Goal: Task Accomplishment & Management: Manage account settings

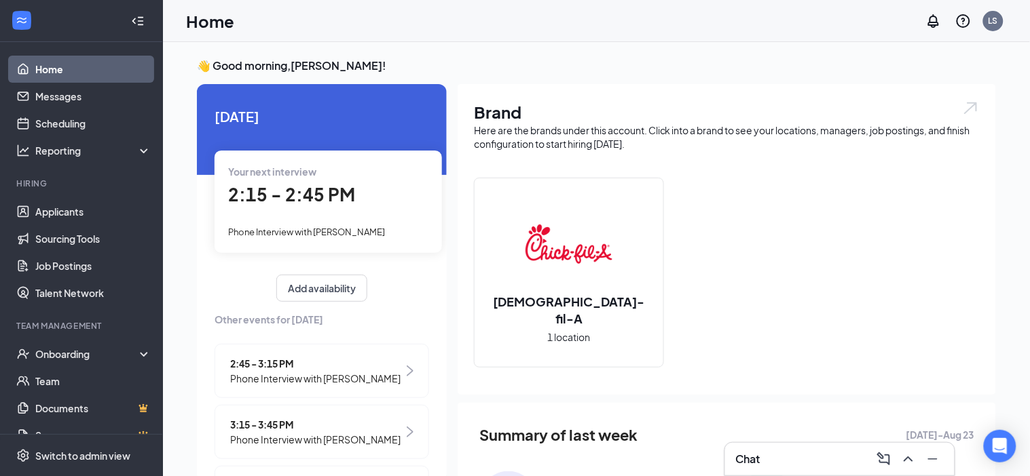
click at [263, 200] on span "2:15 - 2:45 PM" at bounding box center [291, 194] width 127 height 22
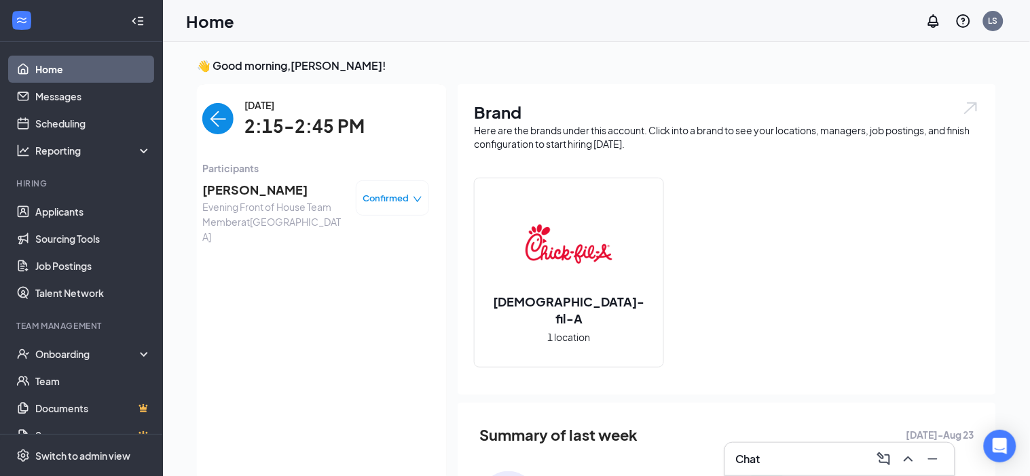
scroll to position [5, 0]
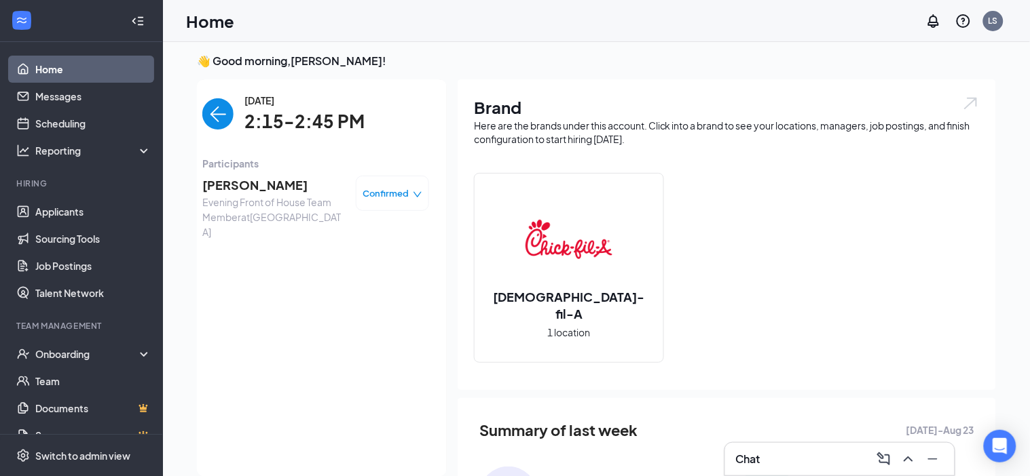
click at [234, 179] on span "Alayah Davis" at bounding box center [273, 185] width 143 height 19
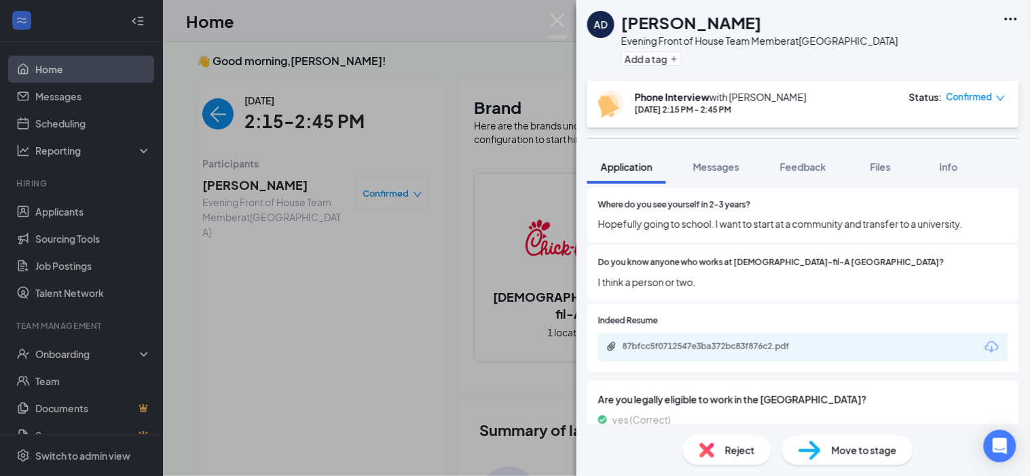
scroll to position [1072, 0]
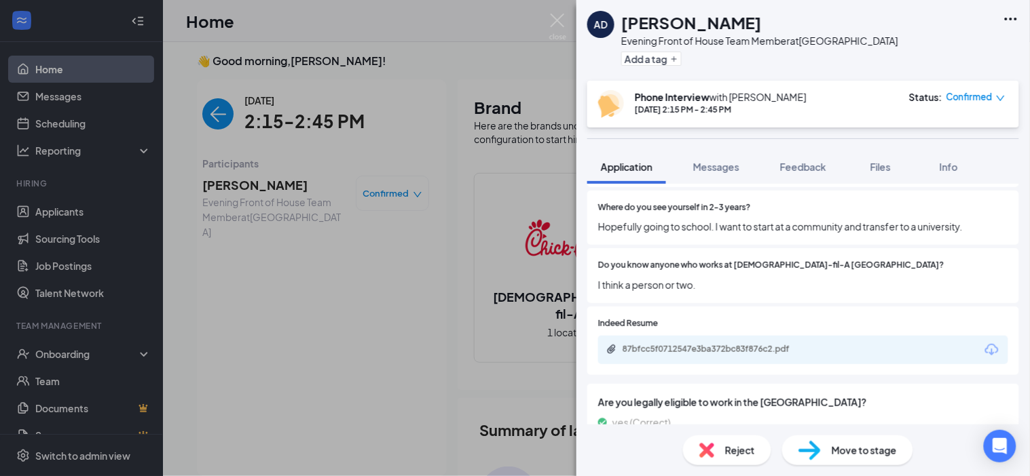
click at [654, 344] on div "87bfcc5f0712547e3ba372bc83f876c2.pdf" at bounding box center [717, 349] width 190 height 11
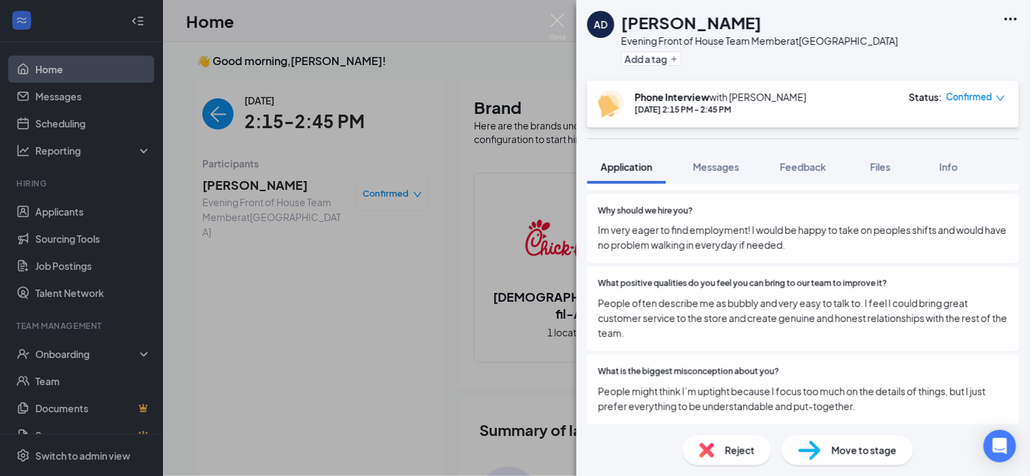
scroll to position [545, 0]
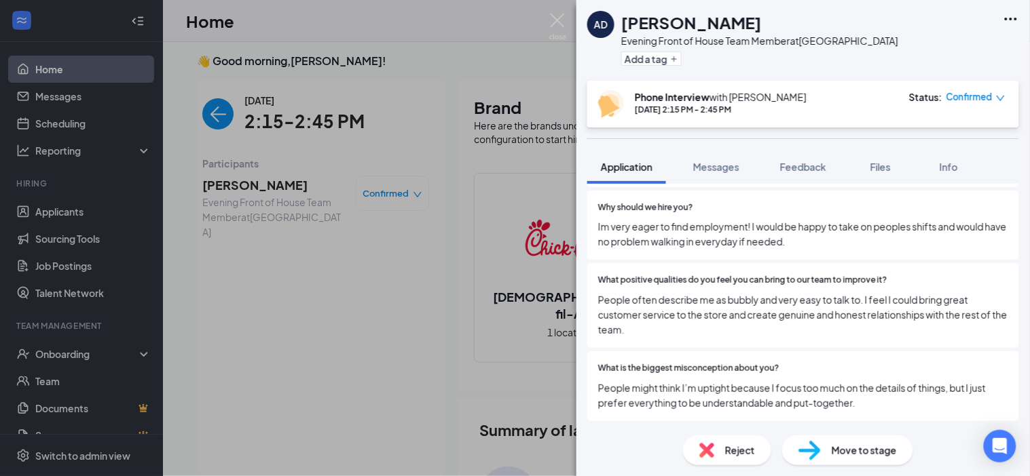
click at [1021, 16] on div "AD Alayah Davis Evening Front of House Team Member at Port Charlotte Add a tag" at bounding box center [802, 40] width 453 height 81
click at [1010, 17] on icon "Ellipses" at bounding box center [1010, 19] width 16 height 16
click at [954, 45] on div "AD Alayah Davis Evening Front of House Team Member at Port Charlotte Add a tag" at bounding box center [802, 40] width 453 height 81
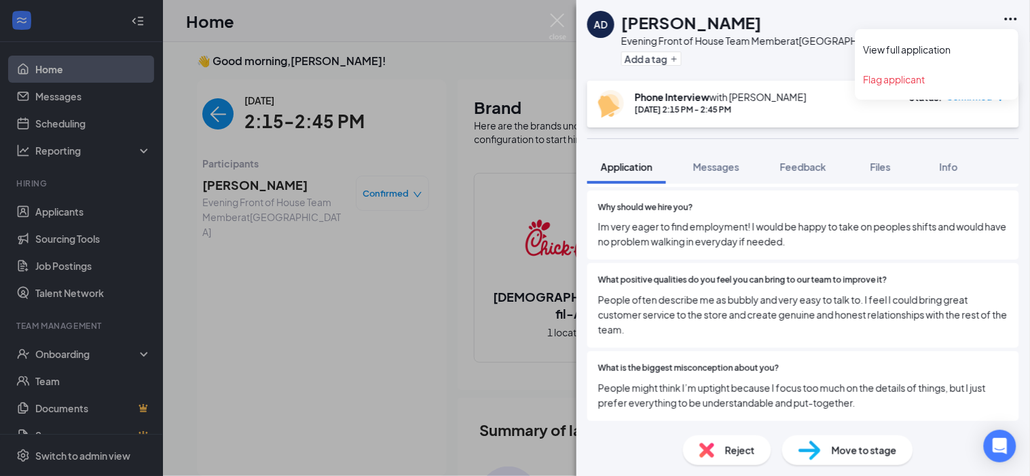
click at [1008, 21] on icon "Ellipses" at bounding box center [1010, 19] width 16 height 16
click at [962, 43] on link "View full application" at bounding box center [936, 50] width 147 height 14
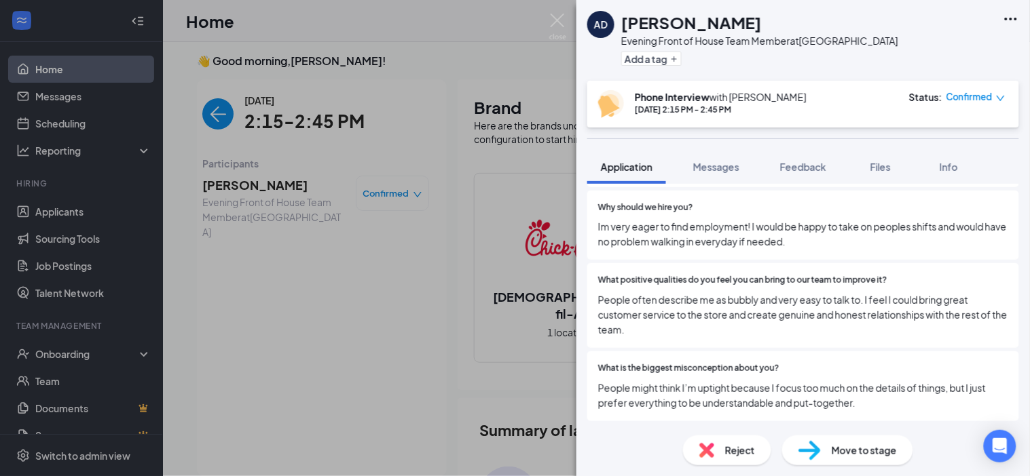
click at [316, 149] on div "AD Alayah Davis Evening Front of House Team Member at Port Charlotte Add a tag …" at bounding box center [515, 238] width 1030 height 476
click at [216, 105] on img "back-button" at bounding box center [217, 113] width 31 height 31
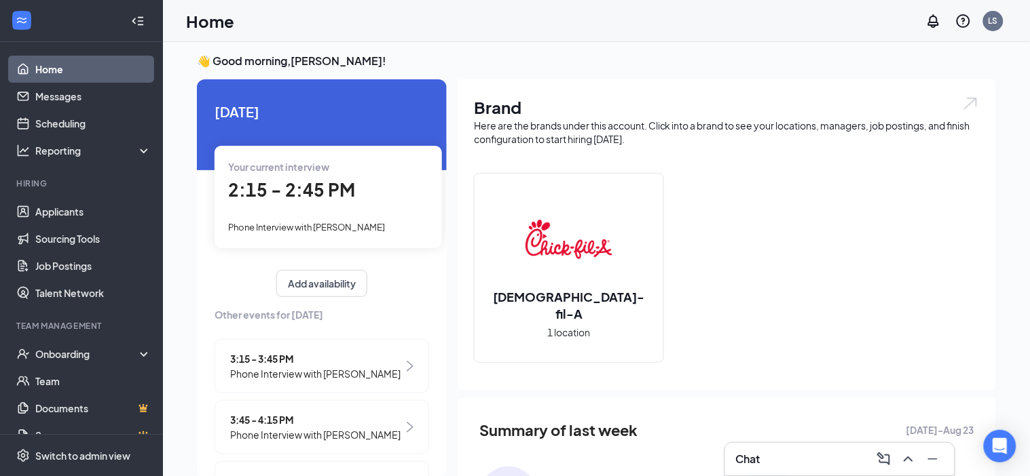
click at [281, 211] on div "Your current interview 2:15 - 2:45 PM Phone Interview with Alayah Davis" at bounding box center [327, 197] width 227 height 102
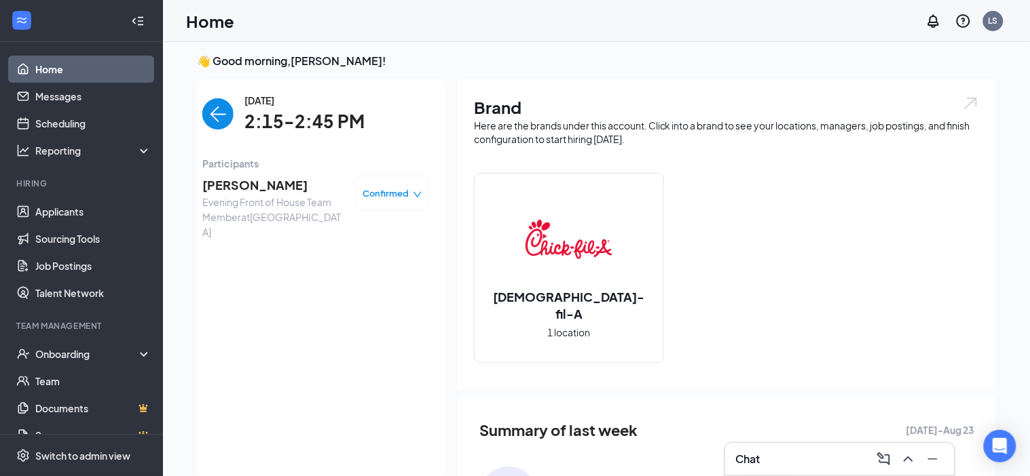
click at [214, 106] on img "back-button" at bounding box center [217, 113] width 31 height 31
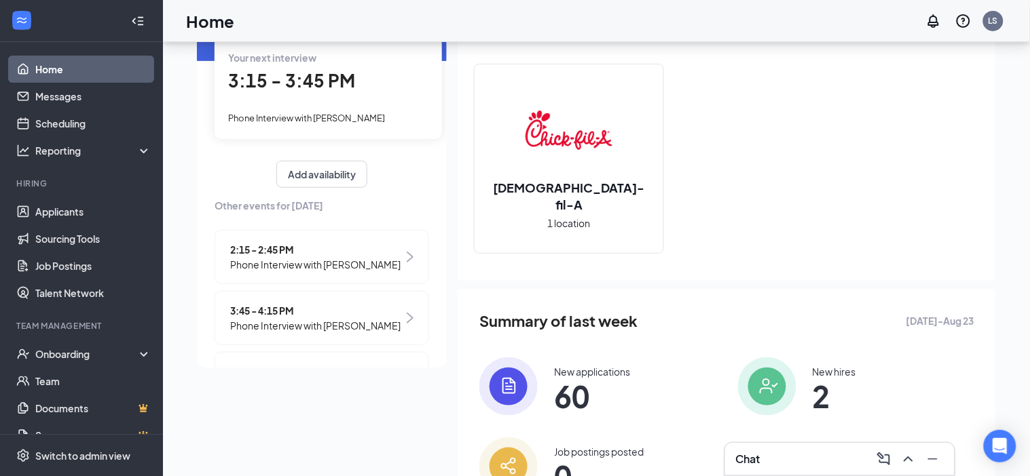
click at [293, 90] on span "3:15 - 3:45 PM" at bounding box center [291, 80] width 127 height 22
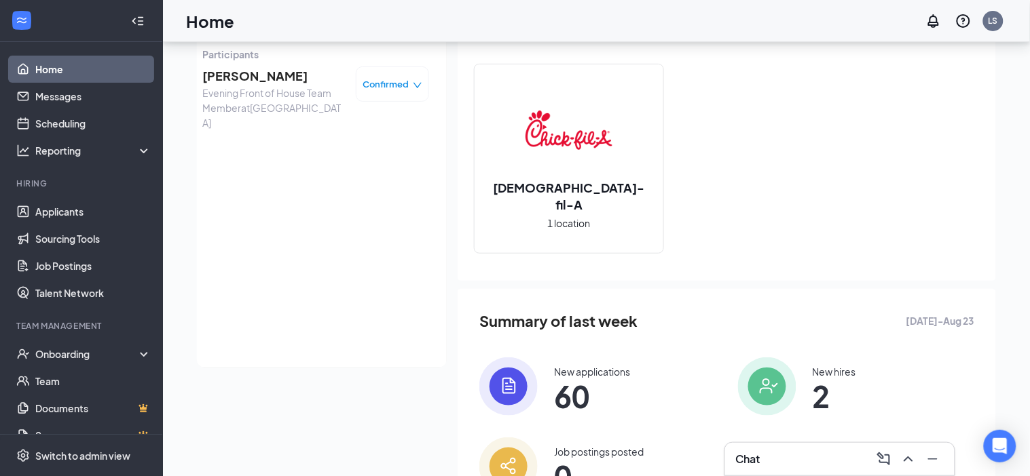
scroll to position [83, 0]
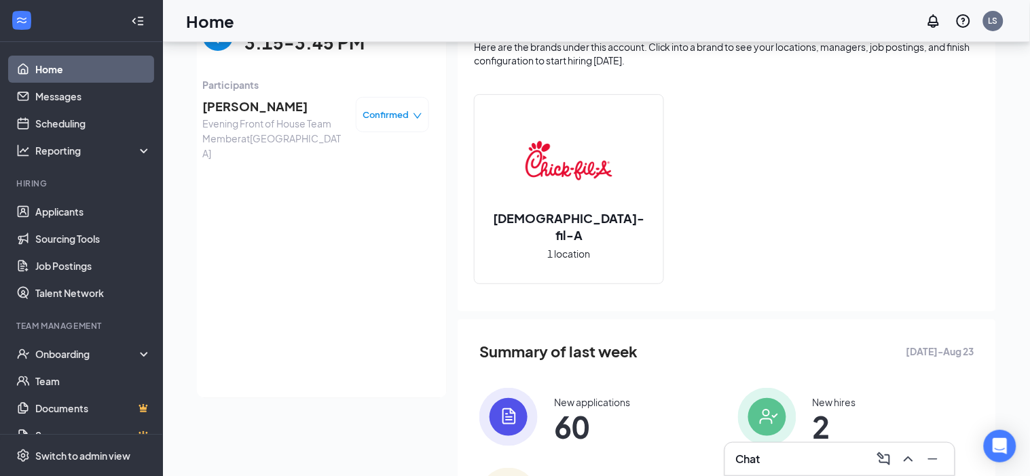
click at [223, 117] on span "Evening Front of House Team Member at Port Charlotte" at bounding box center [273, 138] width 143 height 45
click at [237, 111] on span "Jozsef Tamas" at bounding box center [273, 106] width 143 height 19
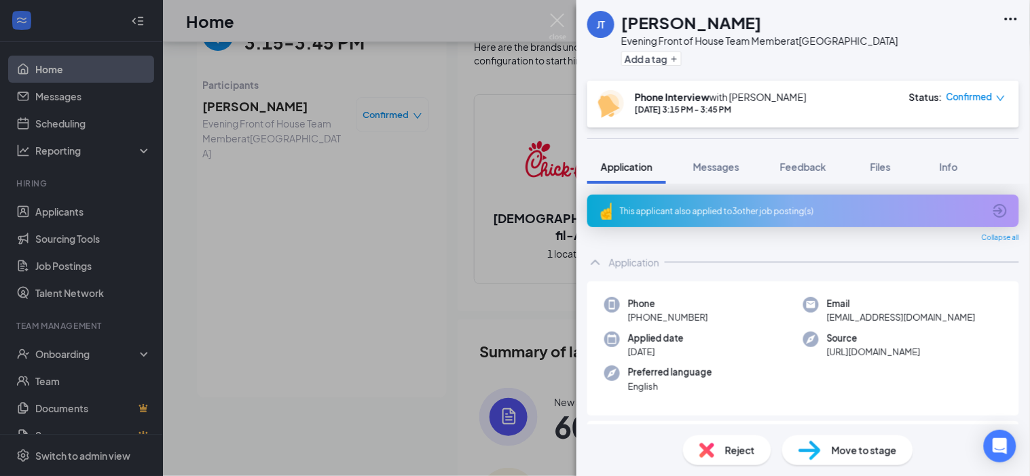
click at [1009, 22] on icon "Ellipses" at bounding box center [1010, 19] width 16 height 16
click at [956, 48] on link "View full application" at bounding box center [936, 50] width 147 height 14
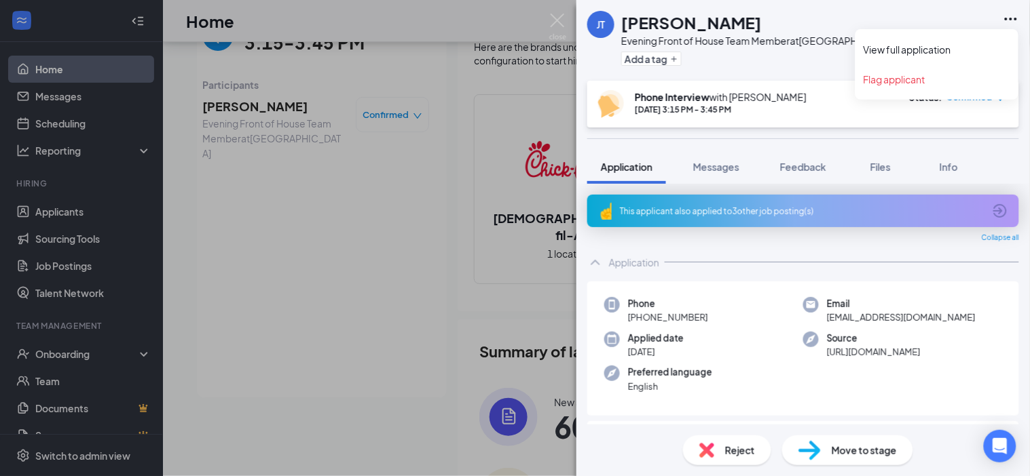
click at [821, 37] on div "Evening Front of House Team Member at Port Charlotte" at bounding box center [759, 41] width 277 height 14
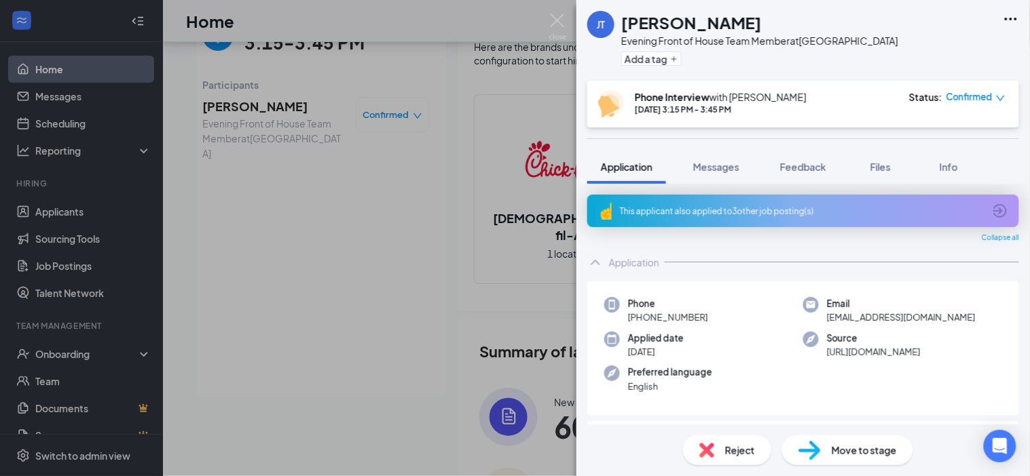
click at [881, 206] on div "This applicant also applied to 3 other job posting(s)" at bounding box center [802, 212] width 364 height 12
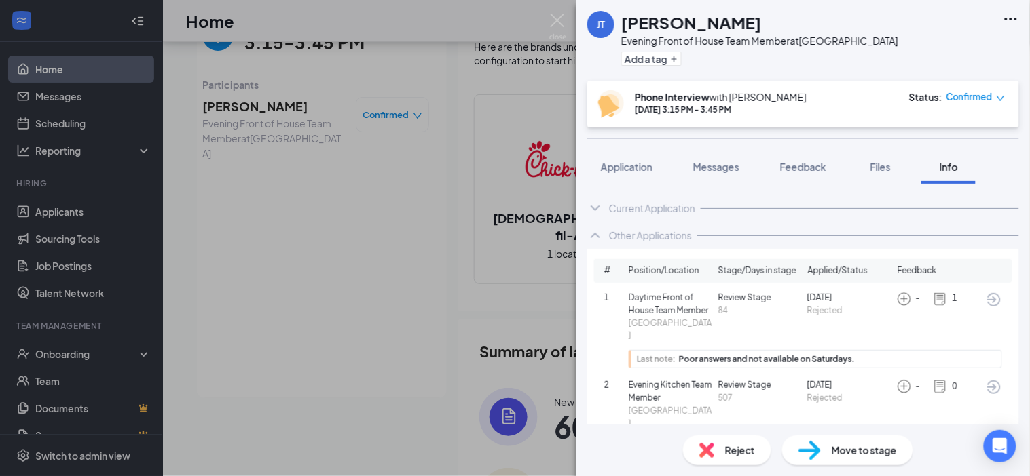
scroll to position [66, 0]
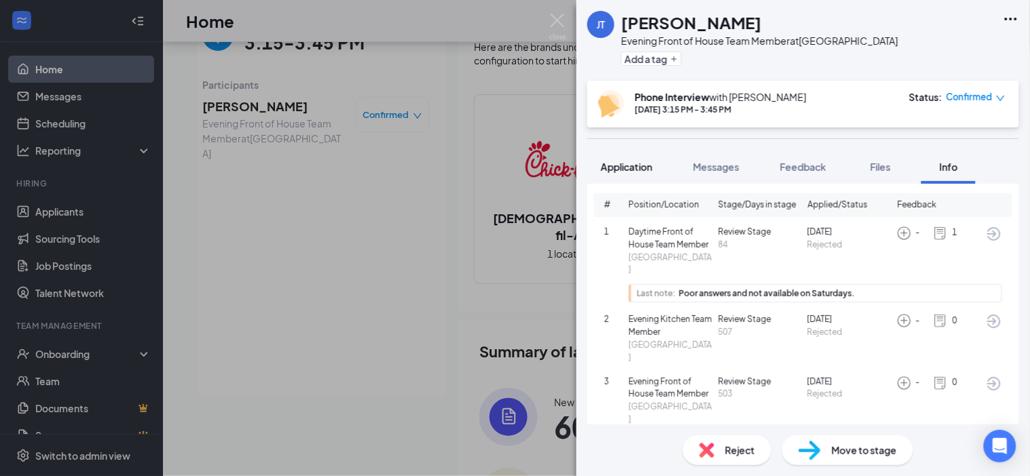
click at [635, 168] on span "Application" at bounding box center [627, 167] width 52 height 12
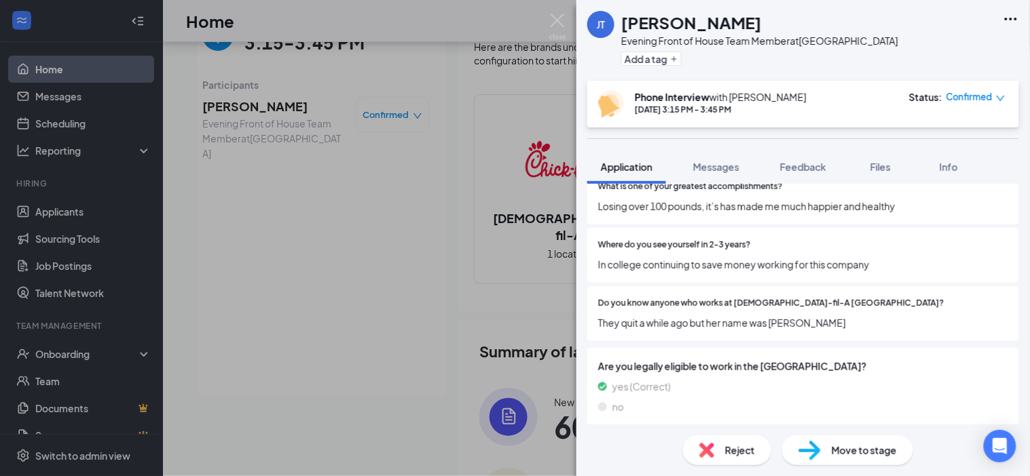
scroll to position [1066, 0]
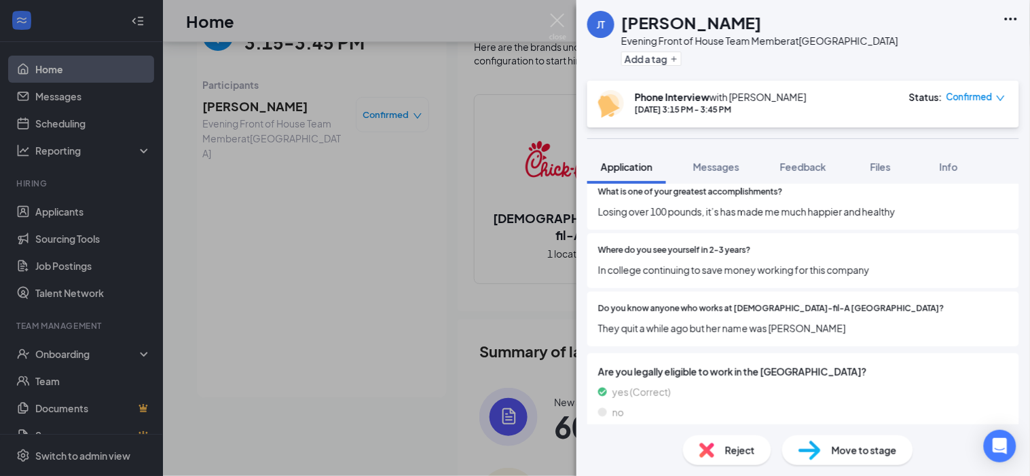
click at [555, 40] on img at bounding box center [557, 27] width 17 height 26
click at [563, 22] on img at bounding box center [557, 27] width 17 height 26
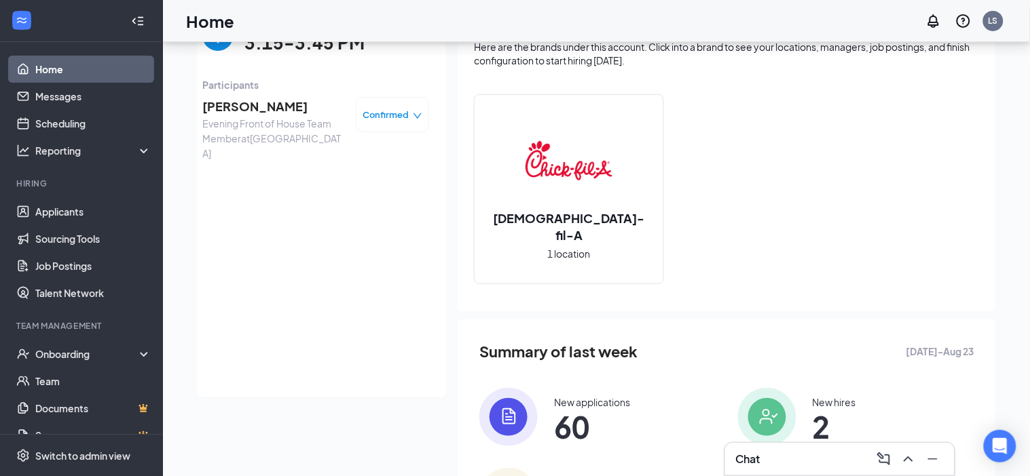
click at [217, 52] on div "Tuesday, Aug 26 3:15-3:45 PM" at bounding box center [315, 35] width 227 height 43
click at [217, 44] on img "back-button" at bounding box center [217, 35] width 31 height 31
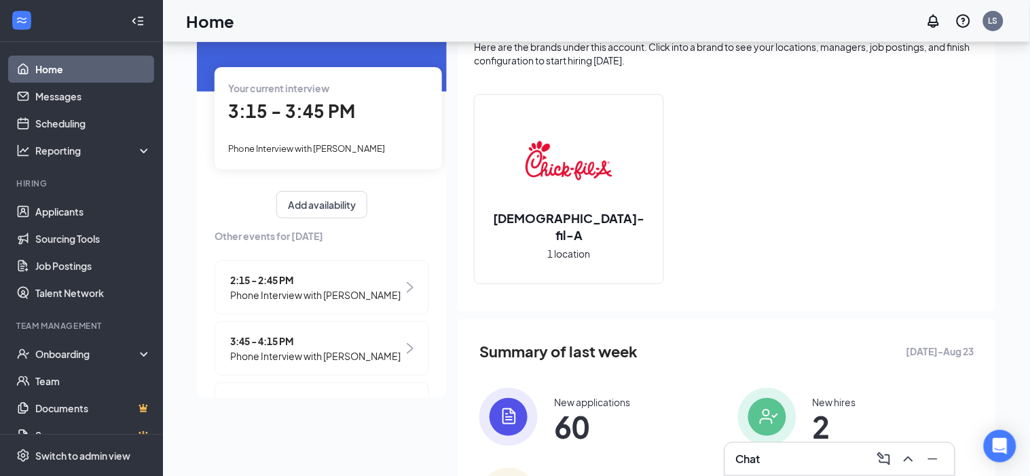
click at [260, 352] on span "Phone Interview with Keyani Taylor" at bounding box center [315, 356] width 170 height 15
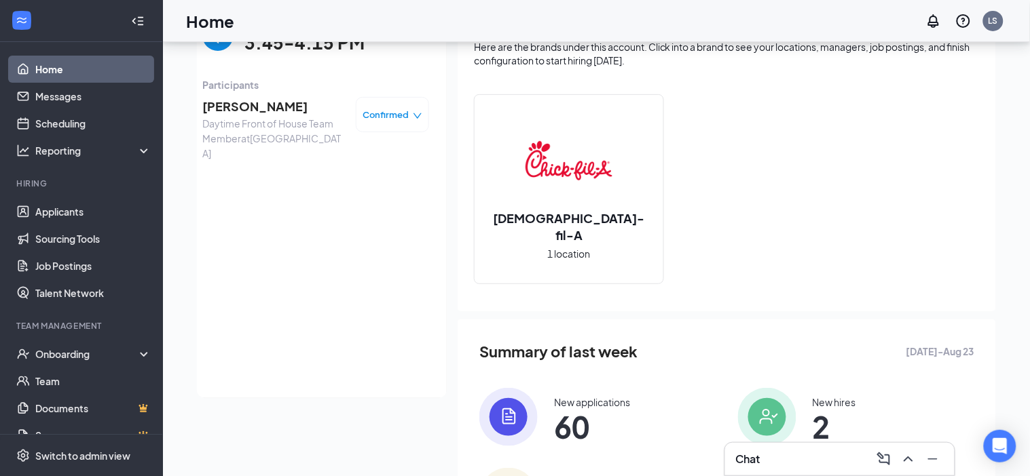
click at [256, 116] on span "Daytime Front of House Team Member at Port Charlotte" at bounding box center [273, 138] width 143 height 45
click at [254, 107] on span "Keyani Taylor" at bounding box center [273, 106] width 143 height 19
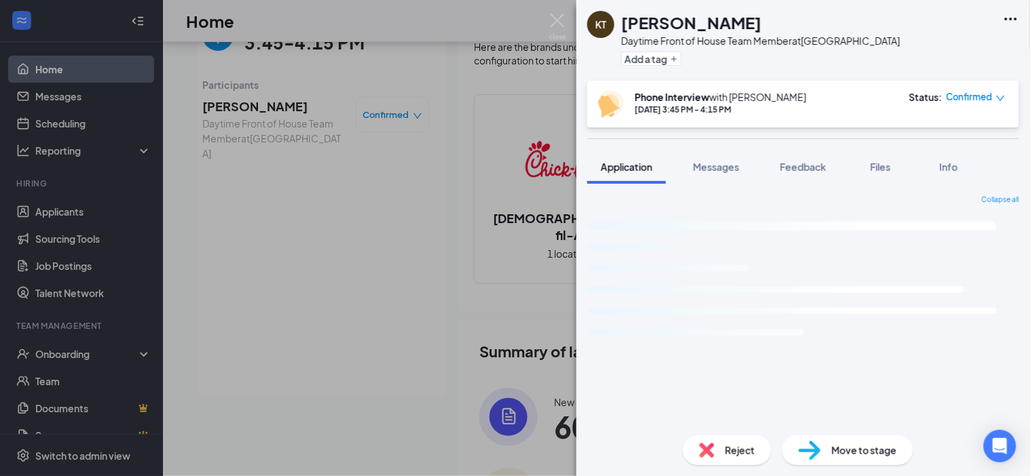
click at [1015, 20] on icon "Ellipses" at bounding box center [1011, 19] width 12 height 3
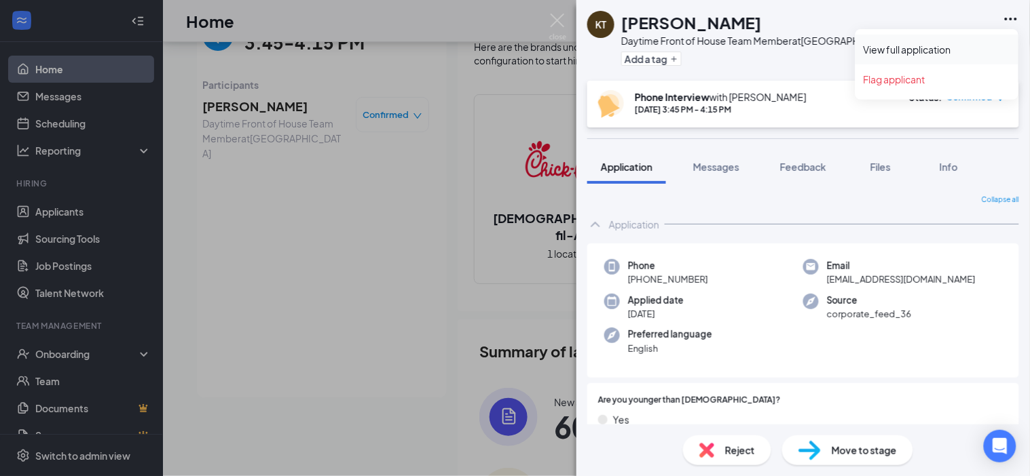
click at [916, 47] on link "View full application" at bounding box center [936, 50] width 147 height 14
click at [722, 342] on div "Preferred language English" at bounding box center [703, 342] width 199 height 28
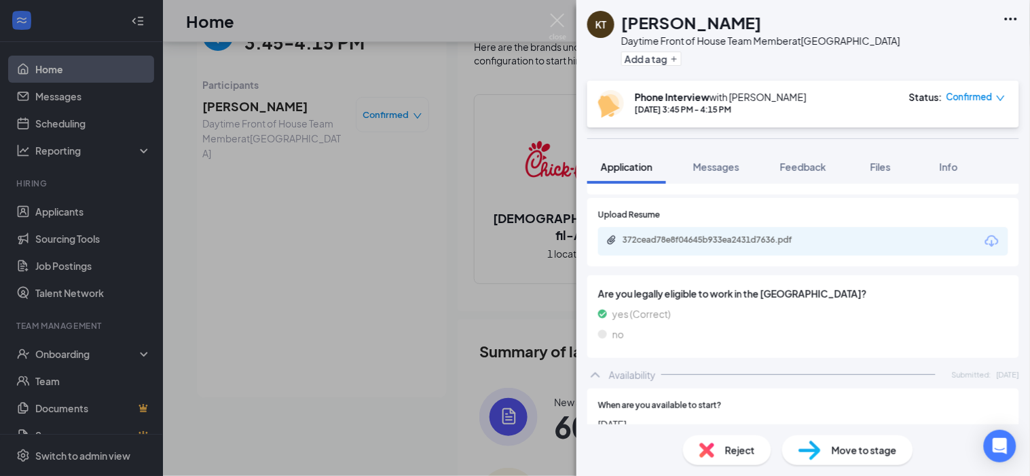
scroll to position [1450, 0]
click at [768, 233] on div "372cead78e8f04645b933ea2431d7636.pdf" at bounding box center [717, 238] width 190 height 11
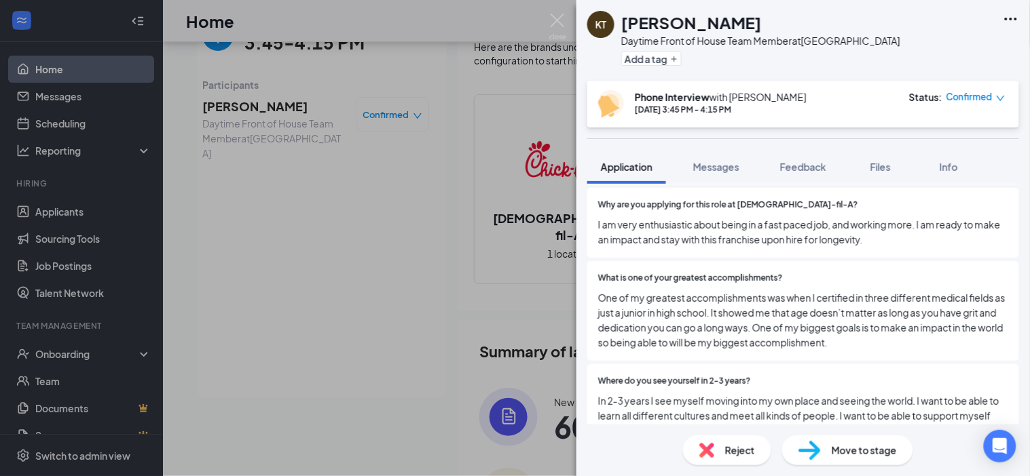
scroll to position [1816, 0]
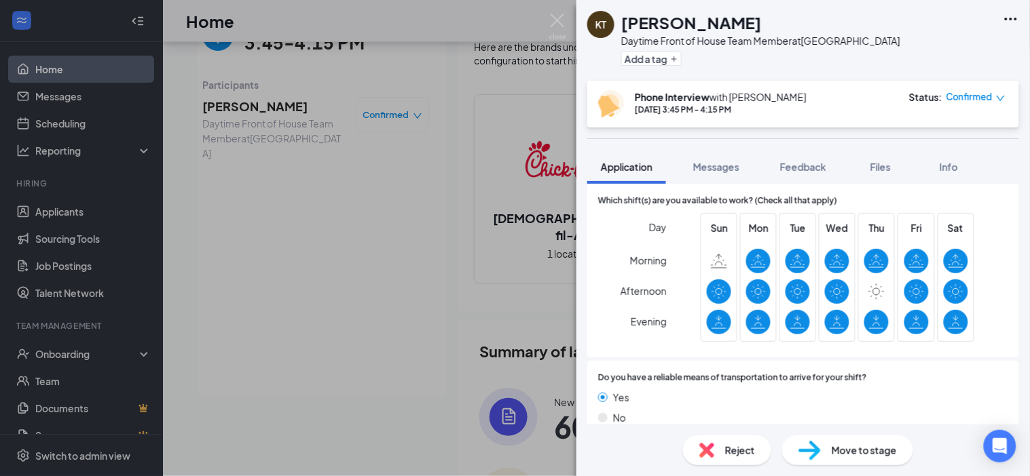
click at [460, 131] on div "KT Keyani Taylor Daytime Front of House Team Member at Port Charlotte Add a tag…" at bounding box center [515, 238] width 1030 height 476
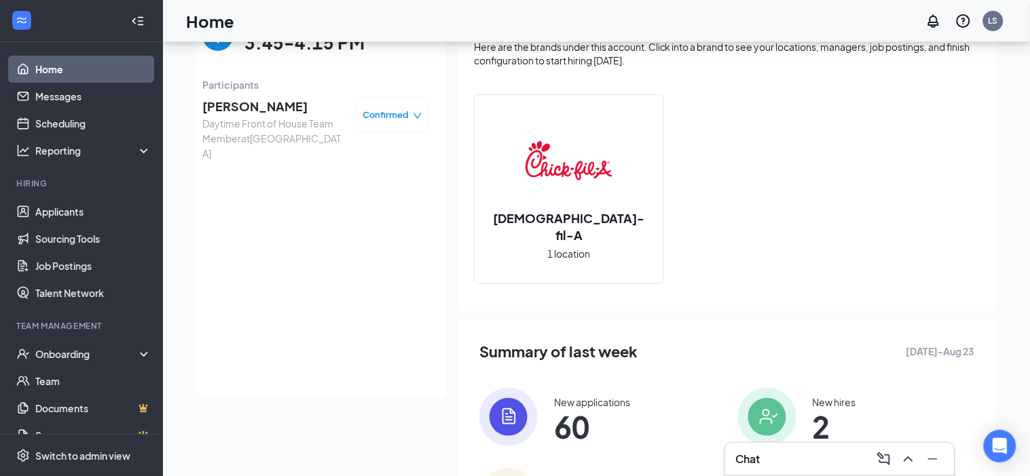
click at [218, 48] on img "back-button" at bounding box center [217, 35] width 31 height 31
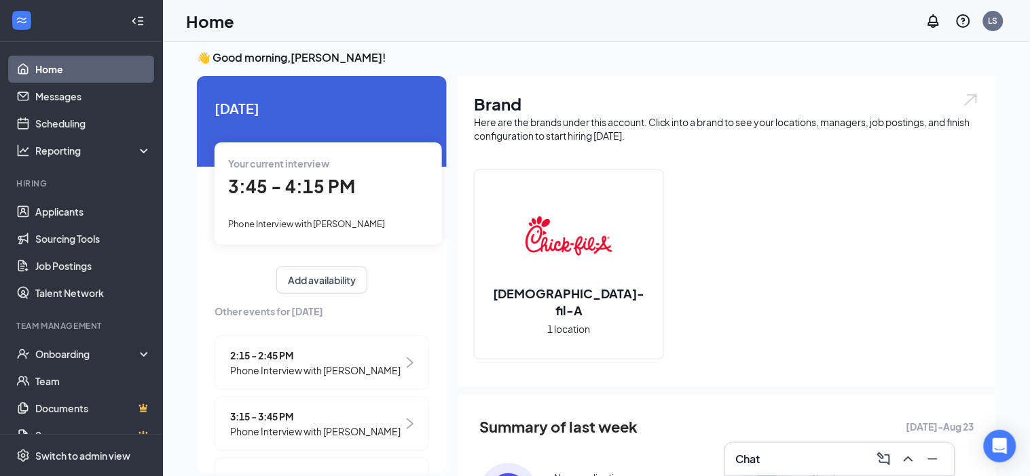
scroll to position [127, 0]
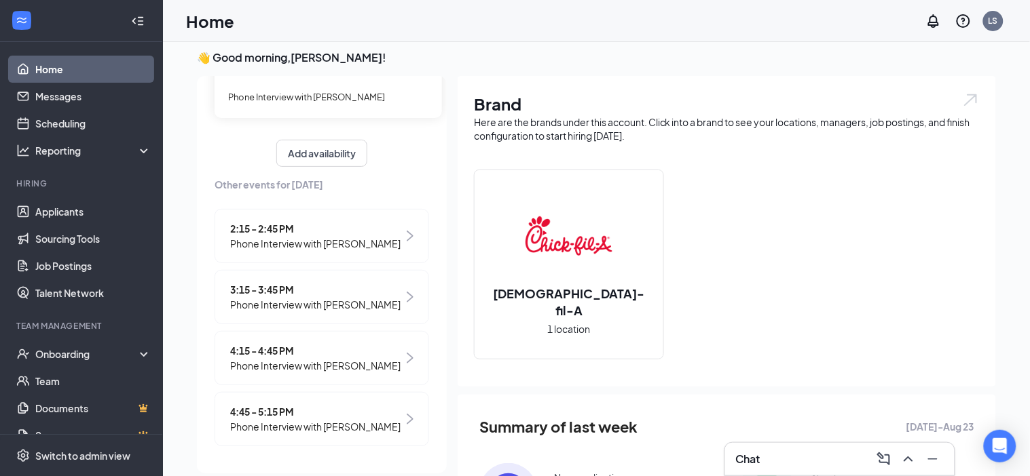
click at [316, 352] on span "4:15 - 4:45 PM" at bounding box center [315, 350] width 170 height 15
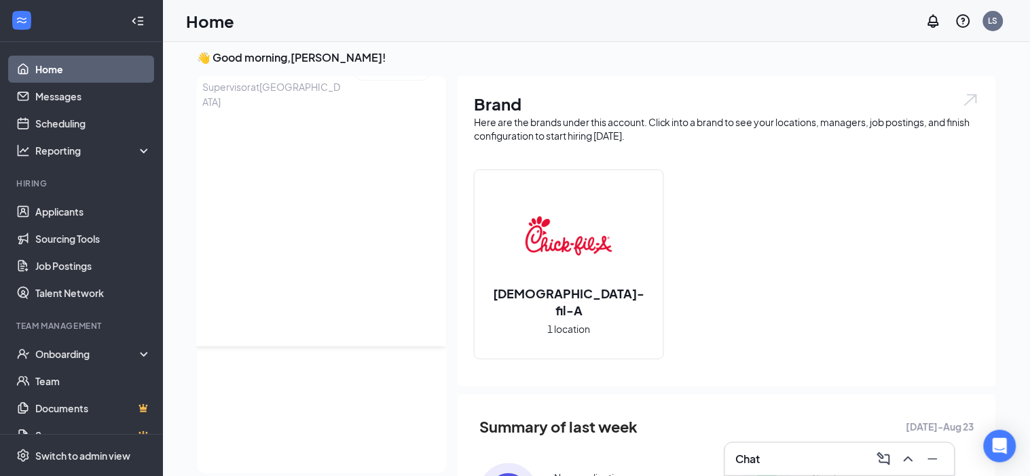
scroll to position [0, 0]
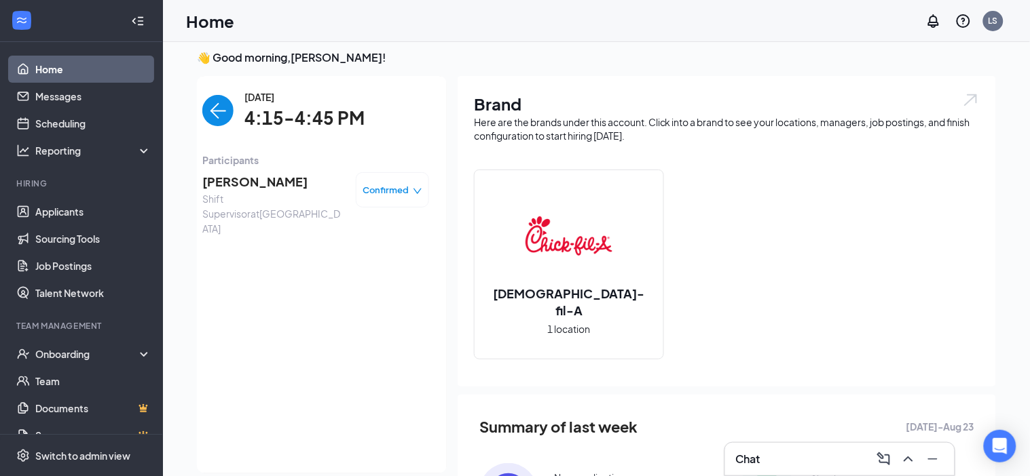
click at [230, 183] on span "Matthew Hellman" at bounding box center [273, 181] width 143 height 19
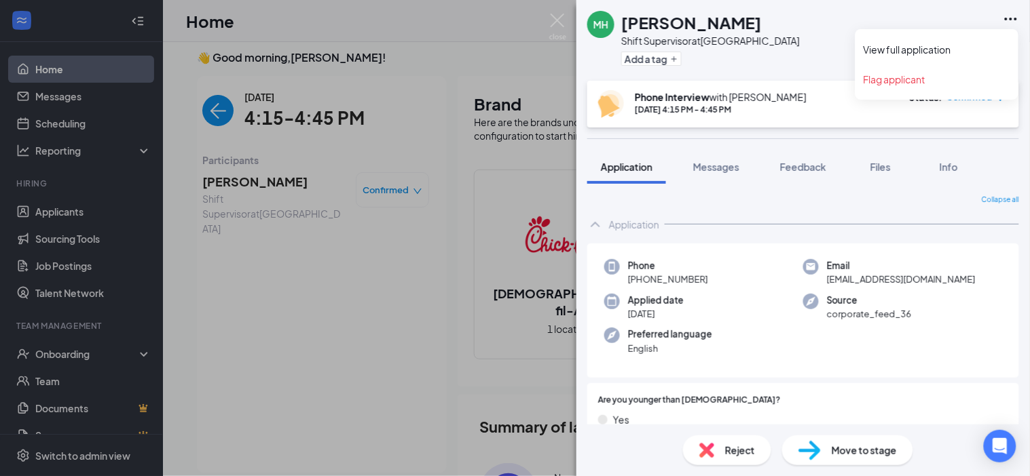
click at [1013, 18] on icon "Ellipses" at bounding box center [1010, 19] width 16 height 16
click at [932, 53] on link "View full application" at bounding box center [936, 50] width 147 height 14
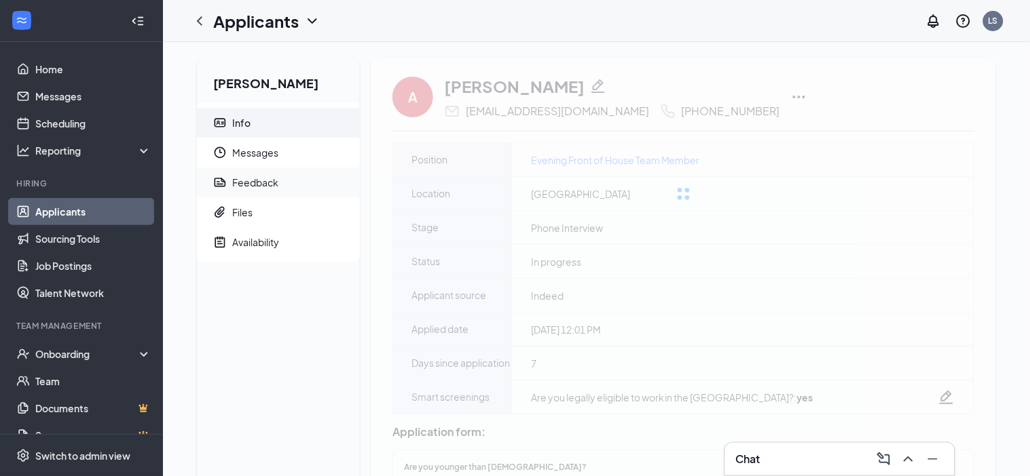
click at [268, 183] on div "Feedback" at bounding box center [255, 183] width 46 height 14
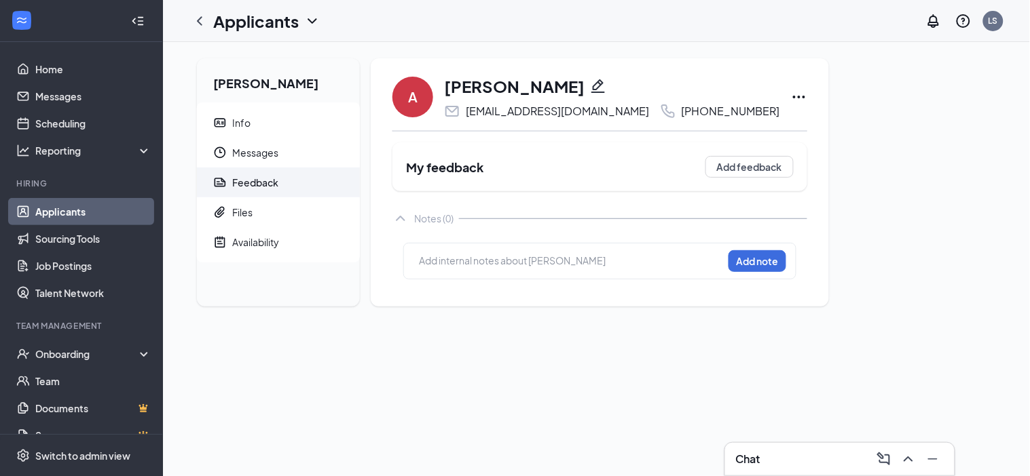
click at [439, 290] on div "Add internal notes about Alayah Davis Add note" at bounding box center [599, 261] width 415 height 58
click at [478, 268] on div at bounding box center [570, 261] width 303 height 14
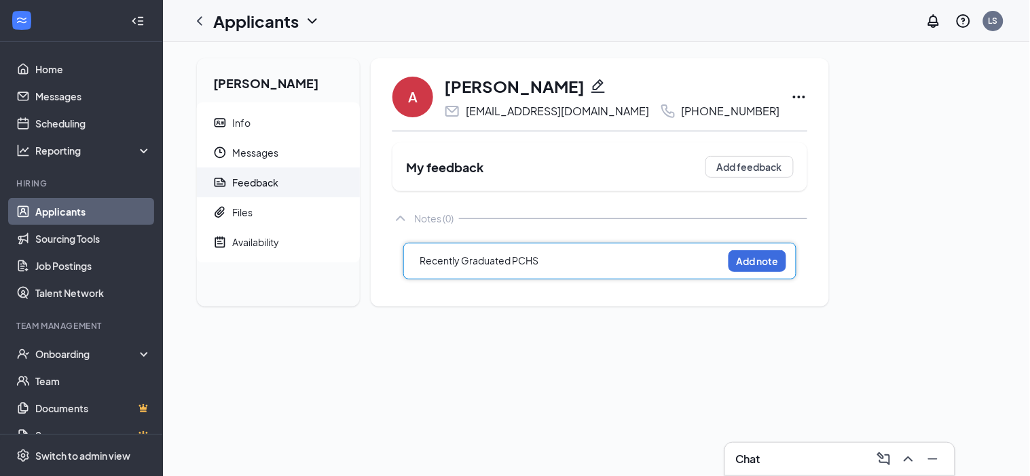
click at [558, 268] on div "Recently Graduated PCHS" at bounding box center [570, 261] width 303 height 14
click at [574, 297] on div at bounding box center [570, 289] width 303 height 14
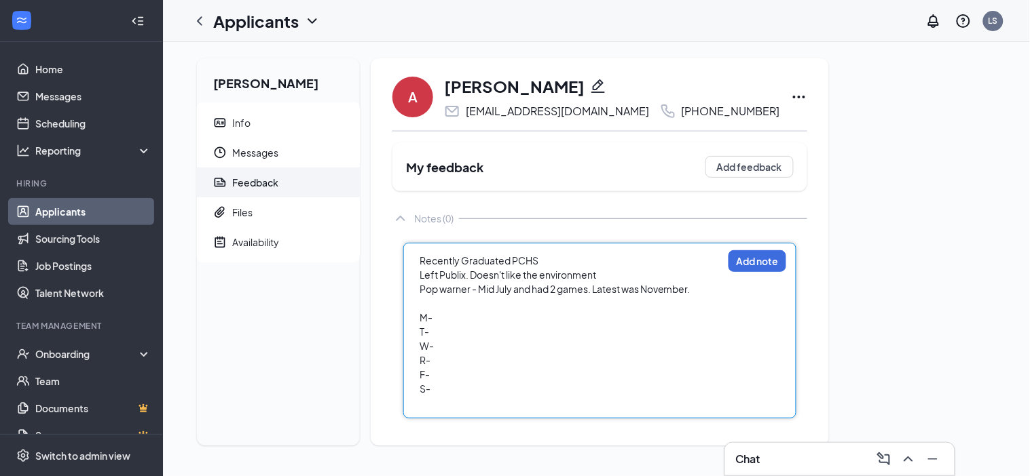
click at [467, 311] on div at bounding box center [570, 304] width 303 height 14
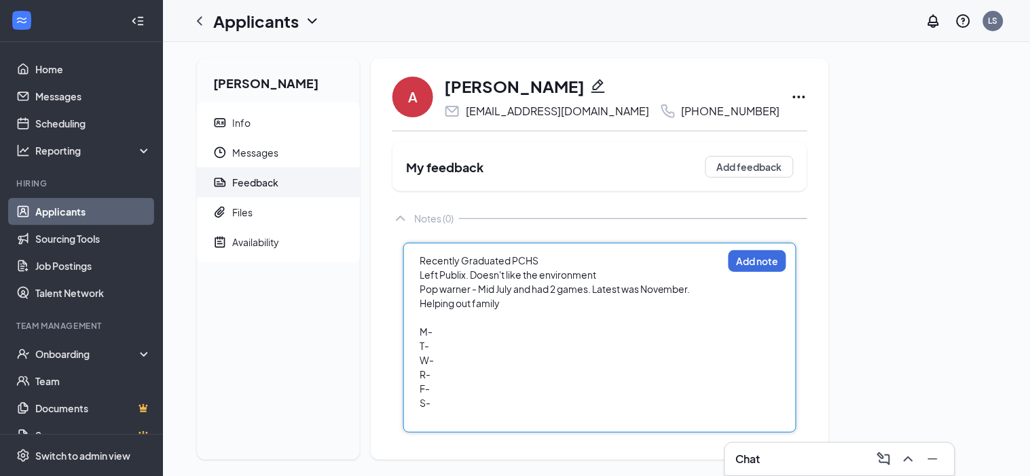
click at [454, 339] on div "M-" at bounding box center [570, 332] width 303 height 14
drag, startPoint x: 435, startPoint y: 417, endPoint x: 413, endPoint y: 360, distance: 61.0
click at [413, 360] on div "Recently Graduated PCHS Left Publix. Doesn't like the environment Pop warner - …" at bounding box center [599, 338] width 393 height 190
click at [496, 354] on div "Someone else" at bounding box center [570, 346] width 303 height 14
click at [554, 354] on div "Someone else drives" at bounding box center [570, 346] width 303 height 14
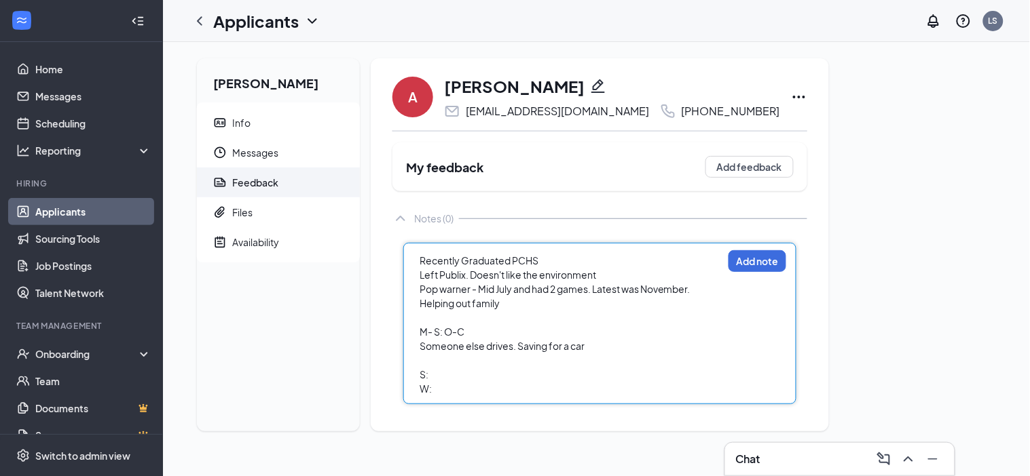
click at [461, 382] on div "S:" at bounding box center [570, 375] width 303 height 14
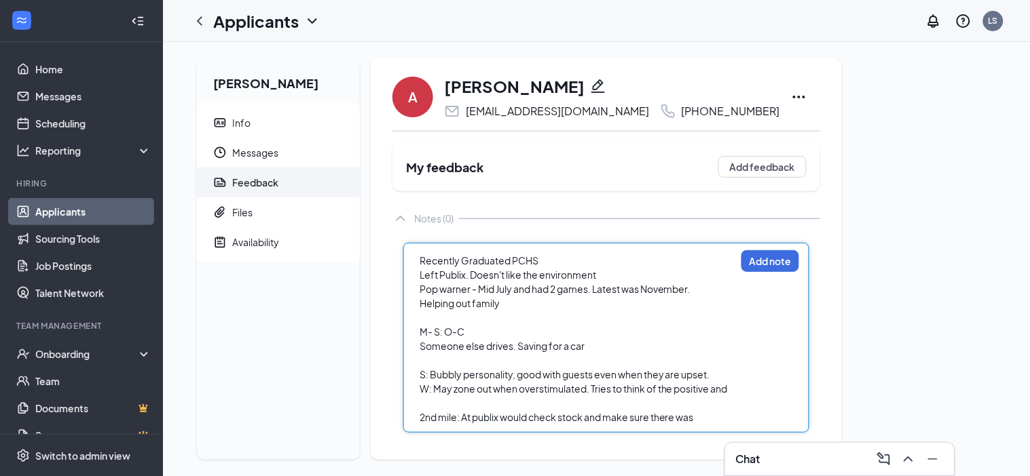
click at [719, 425] on div "2nd mile: At publix would check stock and make sure there was" at bounding box center [577, 418] width 316 height 14
click at [421, 267] on span "Recently Graduated PCHS" at bounding box center [478, 261] width 119 height 12
click at [614, 282] on div "Left Publix. Doesn't like the environment" at bounding box center [577, 275] width 316 height 14
click at [509, 311] on div "Helping out family" at bounding box center [577, 304] width 316 height 14
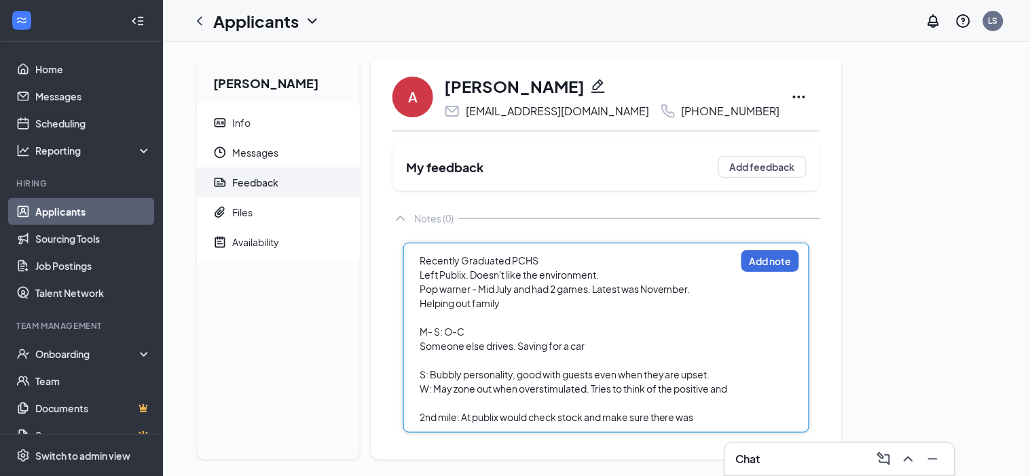
click at [420, 267] on span "Recently Graduated PCHS" at bounding box center [478, 261] width 119 height 12
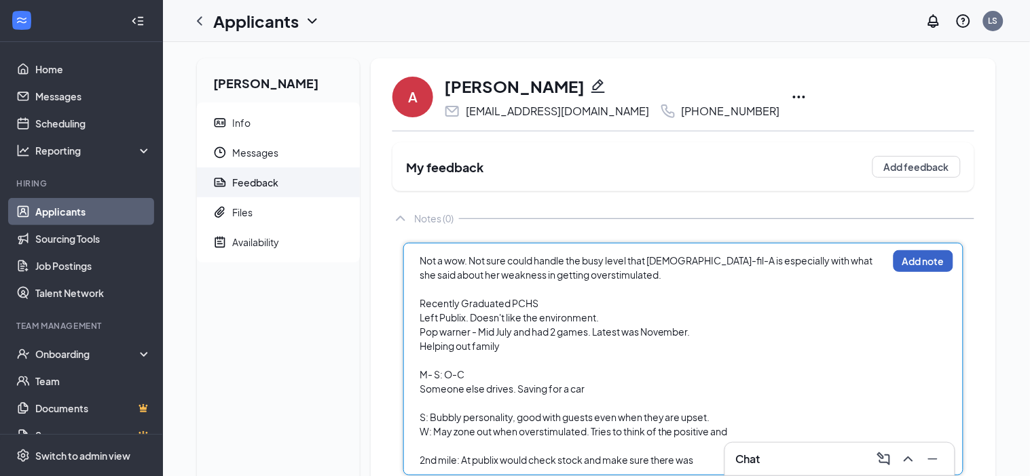
click at [926, 272] on button "Add note" at bounding box center [923, 261] width 60 height 22
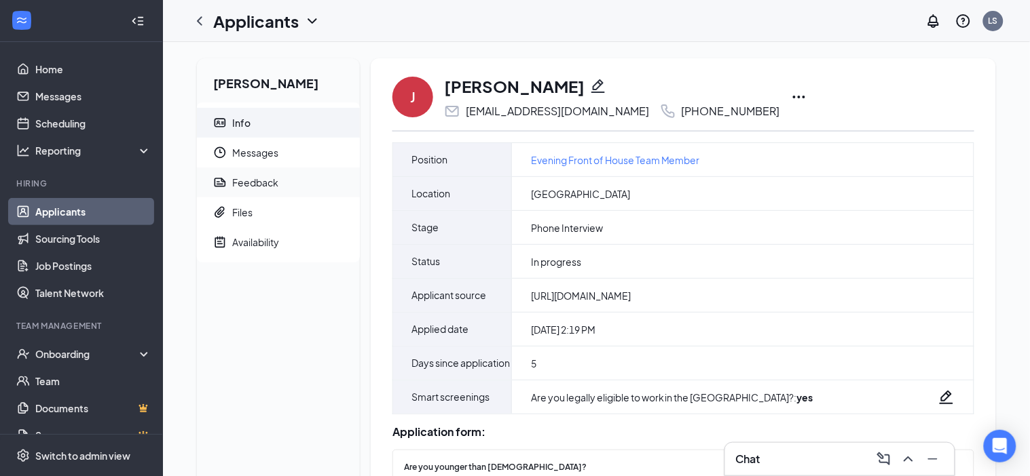
click at [278, 188] on span "Feedback" at bounding box center [290, 183] width 117 height 30
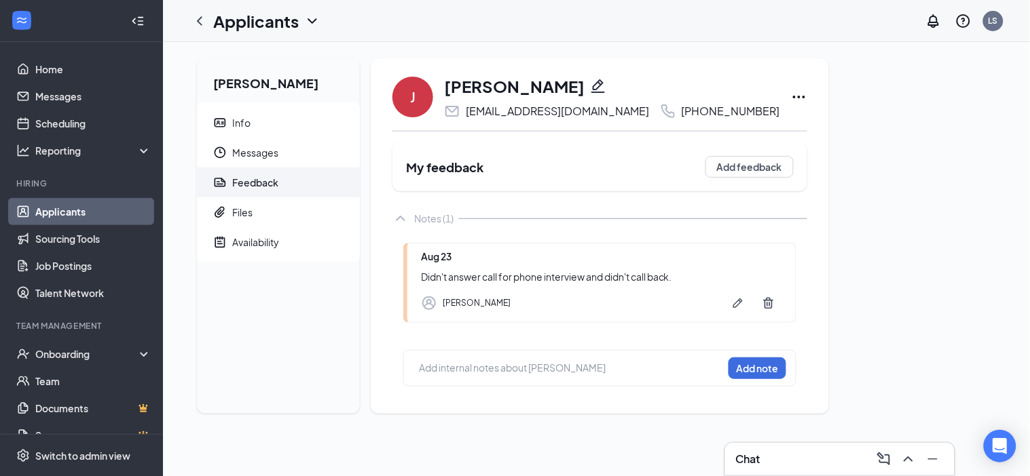
click at [470, 375] on div at bounding box center [570, 368] width 303 height 14
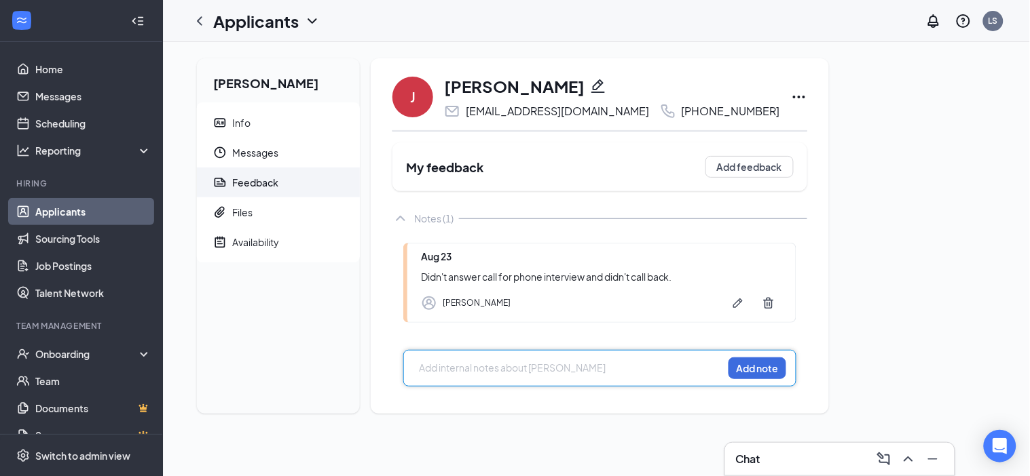
click at [470, 375] on div at bounding box center [570, 368] width 303 height 14
click at [459, 375] on div at bounding box center [570, 368] width 303 height 14
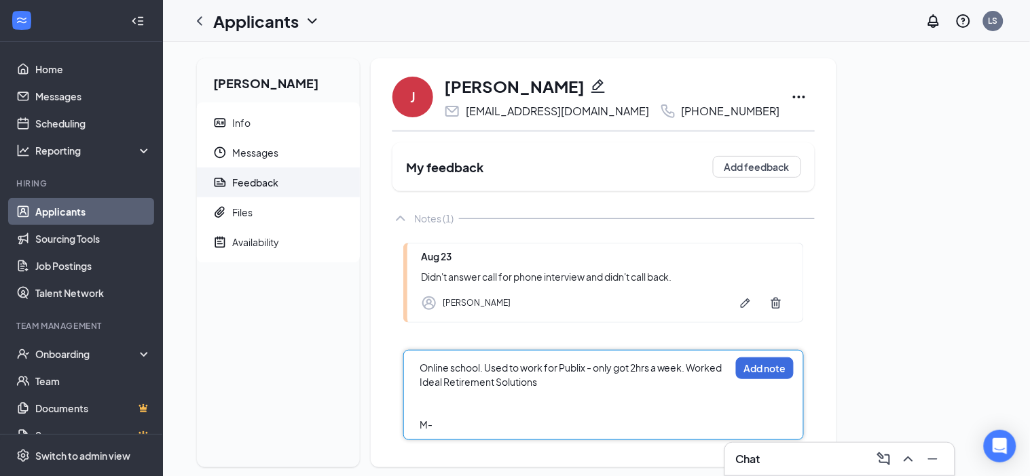
click at [443, 404] on div at bounding box center [574, 397] width 310 height 14
click at [444, 432] on div "M-" at bounding box center [574, 425] width 310 height 14
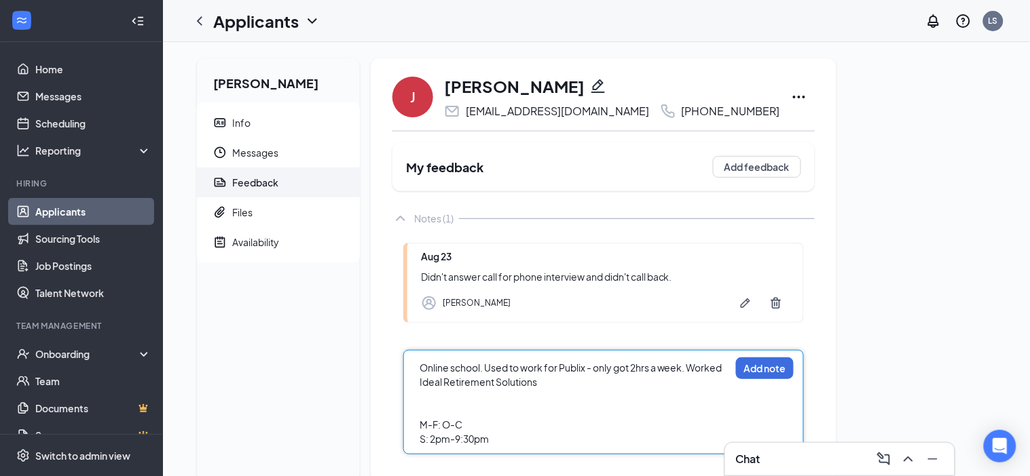
click at [466, 430] on div "M-F: O-C" at bounding box center [574, 425] width 310 height 14
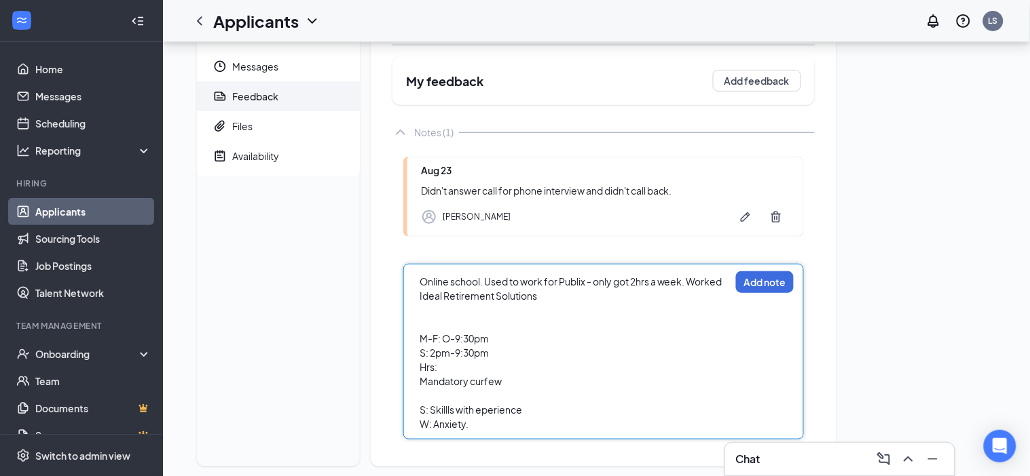
click at [546, 303] on div "Ideal Retirement Solutions" at bounding box center [574, 296] width 310 height 14
click at [694, 288] on span "Online school. Used to work for Publix - only got 2hrs a week. Worked" at bounding box center [570, 282] width 303 height 12
click at [419, 302] on span "Ideal Retirement Solutions." at bounding box center [479, 296] width 120 height 12
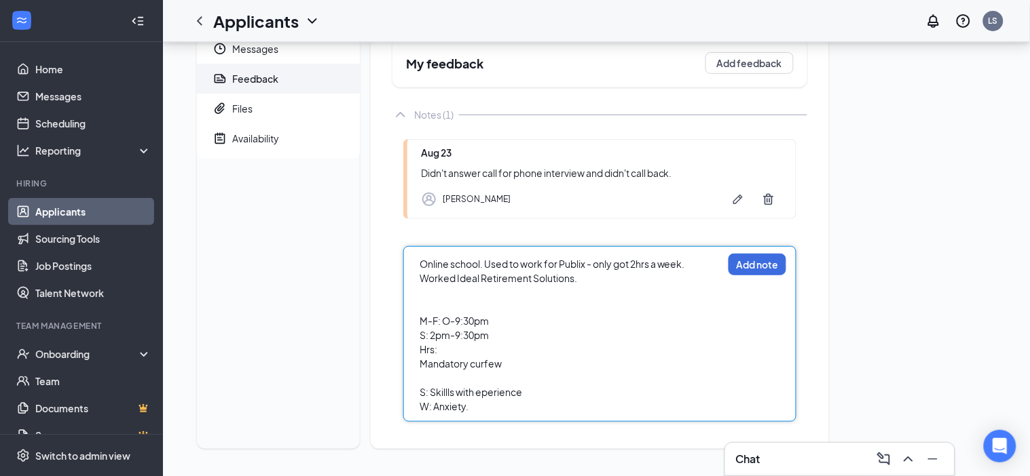
click at [483, 410] on div "W: Anxiety." at bounding box center [570, 407] width 303 height 14
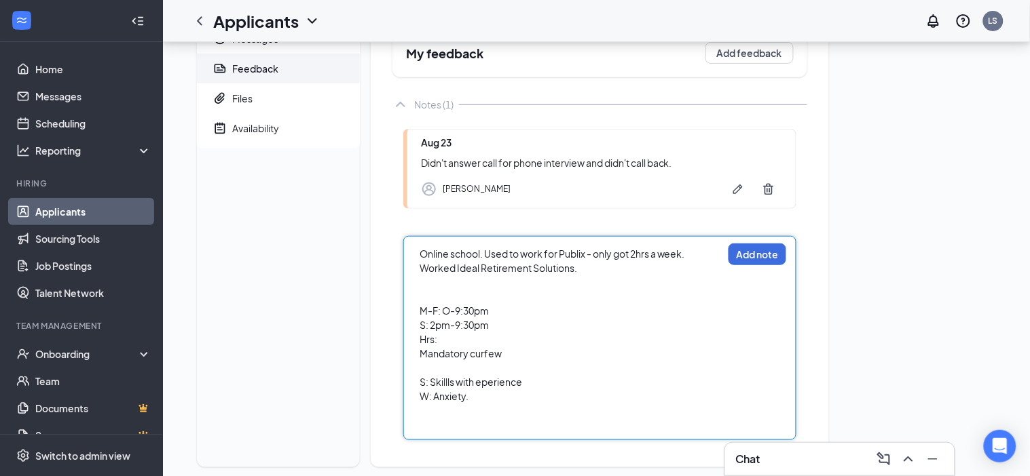
click at [453, 347] on div "Hrs:" at bounding box center [570, 340] width 303 height 14
click at [421, 260] on span "Online school. Used to work for Publix - only got 2hrs a week." at bounding box center [551, 254] width 265 height 12
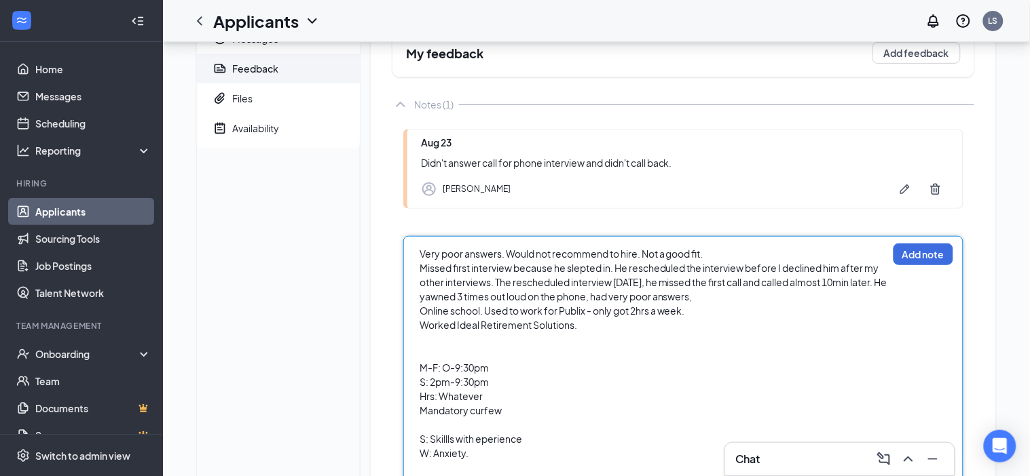
click at [636, 303] on span "Missed first interview because he slepted in. He rescheduled the interview befo…" at bounding box center [653, 282] width 469 height 41
click at [717, 304] on div "Missed first interview because he slepted in. He rescheduled the interview befo…" at bounding box center [653, 282] width 468 height 43
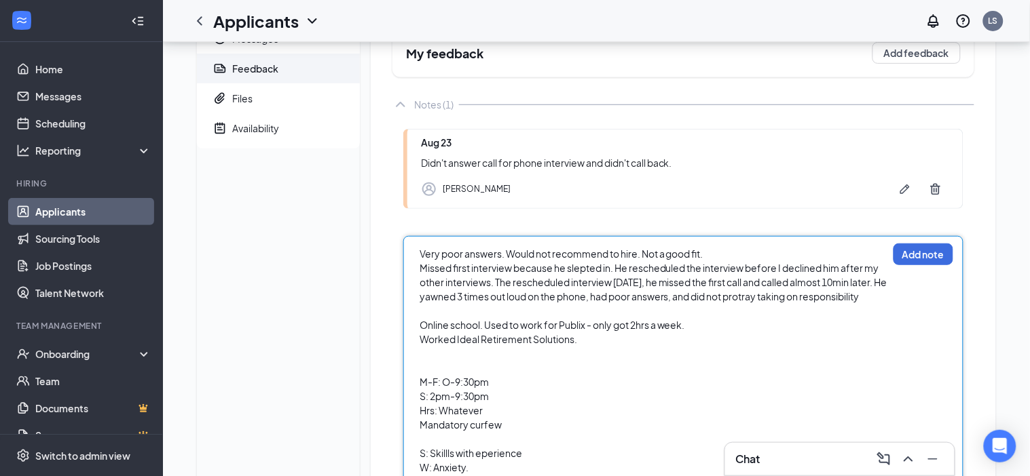
click at [793, 303] on span "Missed first interview because he slepted in. He rescheduled the interview befo…" at bounding box center [653, 282] width 469 height 41
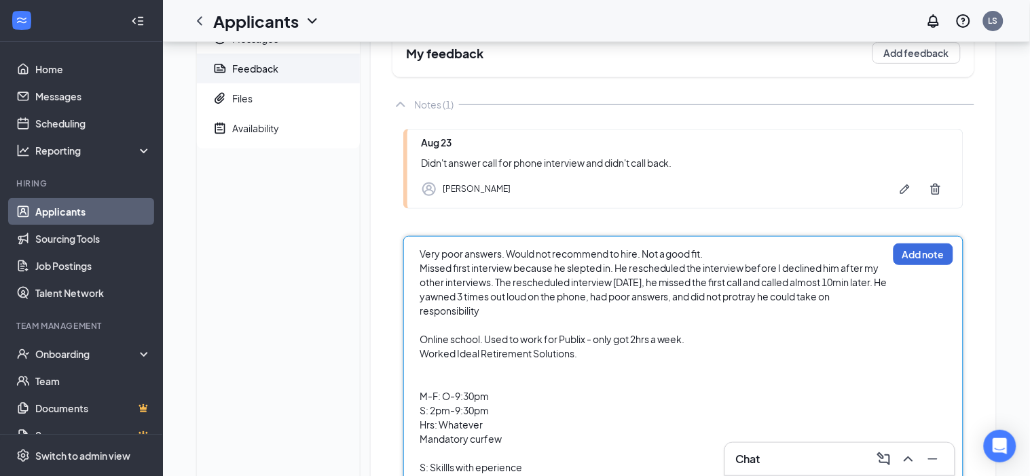
click at [700, 318] on div "Missed first interview because he slepted in. He rescheduled the interview befo…" at bounding box center [653, 289] width 468 height 57
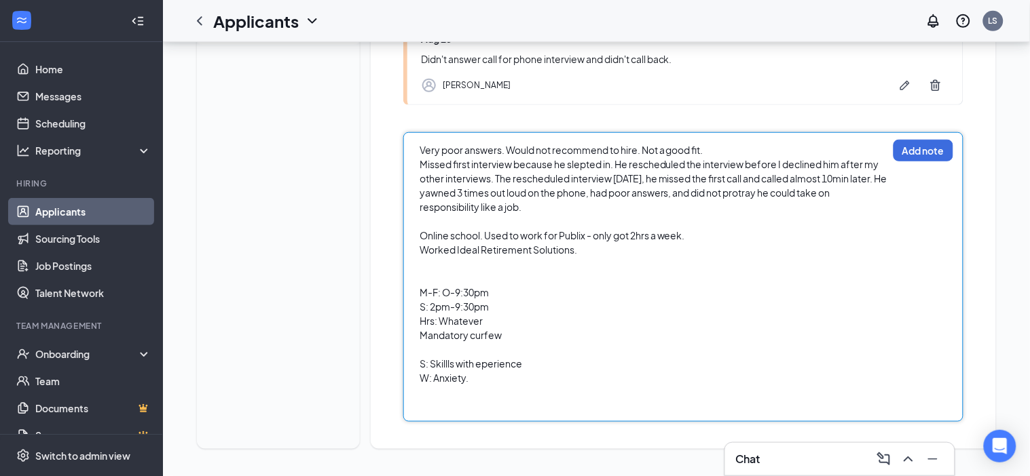
click at [491, 409] on div at bounding box center [653, 407] width 468 height 14
click at [914, 156] on button "Add note" at bounding box center [923, 151] width 60 height 22
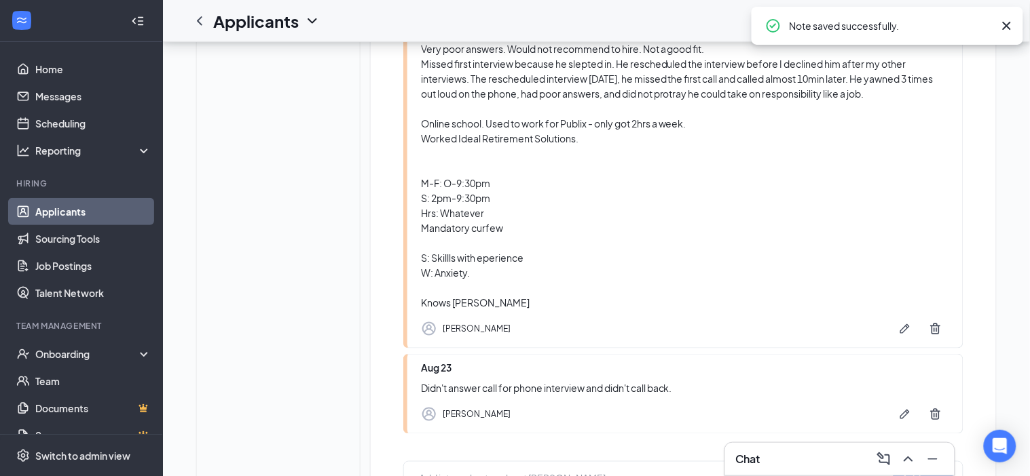
scroll to position [0, 0]
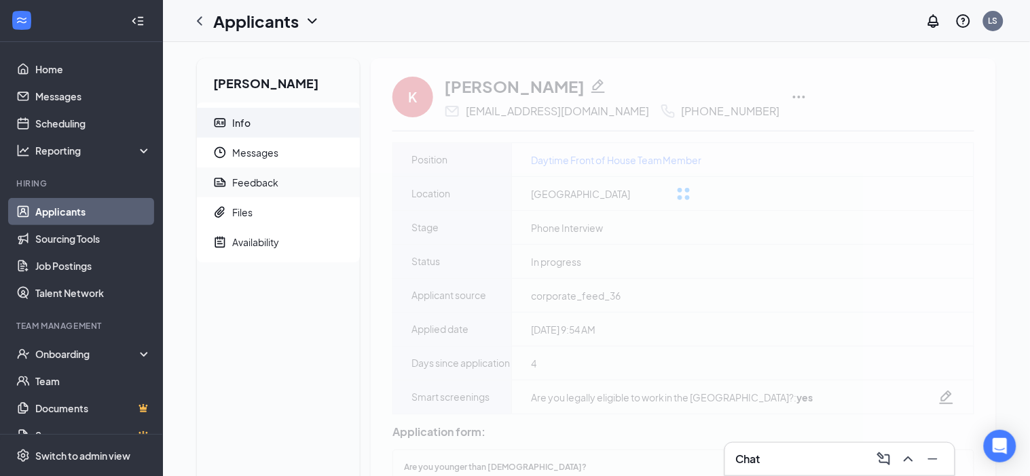
click at [251, 182] on div "Feedback" at bounding box center [255, 183] width 46 height 14
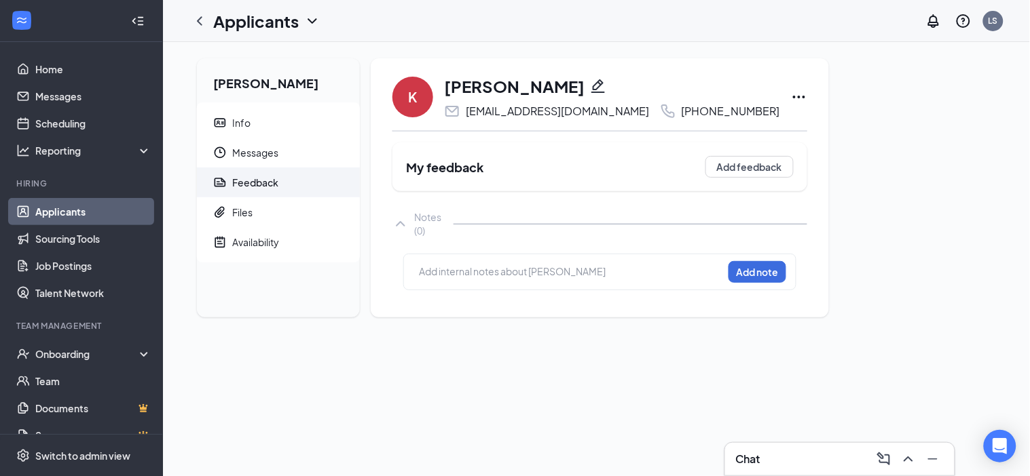
click at [544, 276] on div at bounding box center [570, 272] width 303 height 14
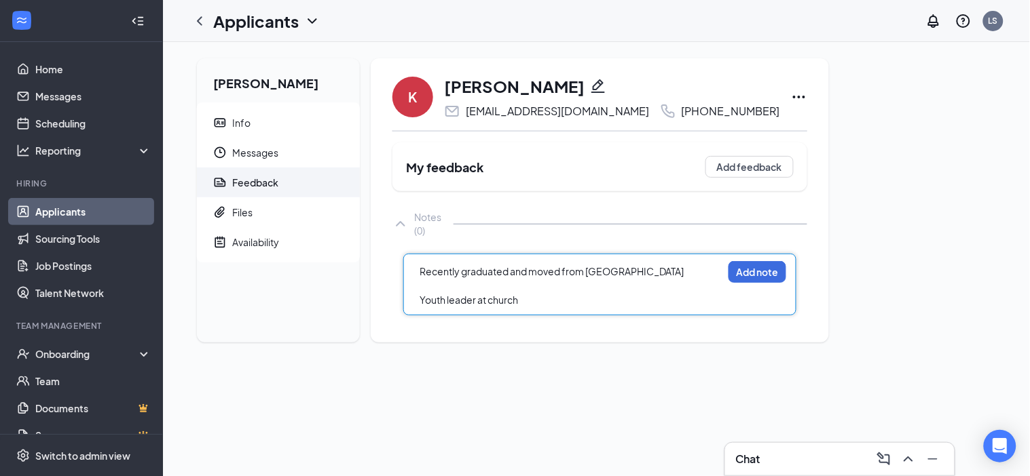
click at [421, 303] on span "Youth leader at church" at bounding box center [468, 300] width 98 height 12
click at [605, 299] on div "Fast face: Youth leader at [DEMOGRAPHIC_DATA]" at bounding box center [570, 300] width 303 height 14
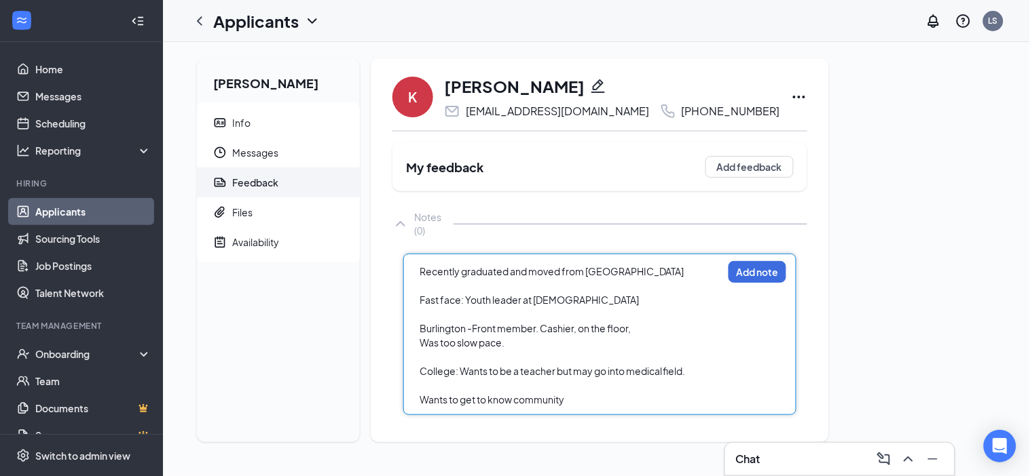
click at [531, 385] on div at bounding box center [570, 386] width 303 height 14
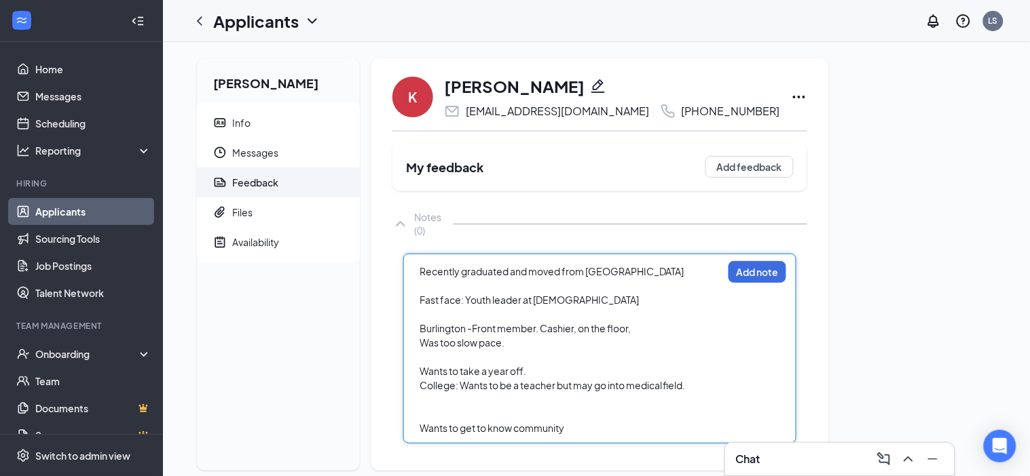
click at [446, 411] on div at bounding box center [570, 414] width 303 height 14
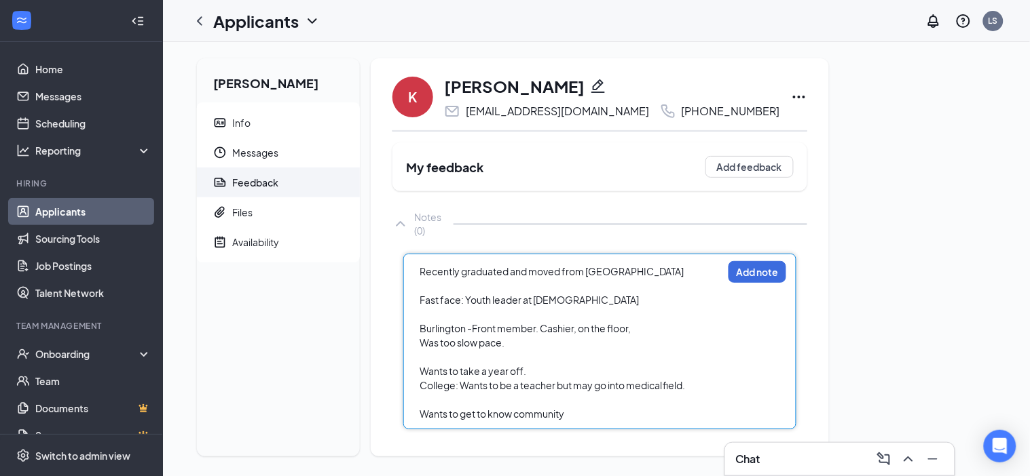
click at [599, 415] on div "Wants to get to know community" at bounding box center [570, 414] width 303 height 14
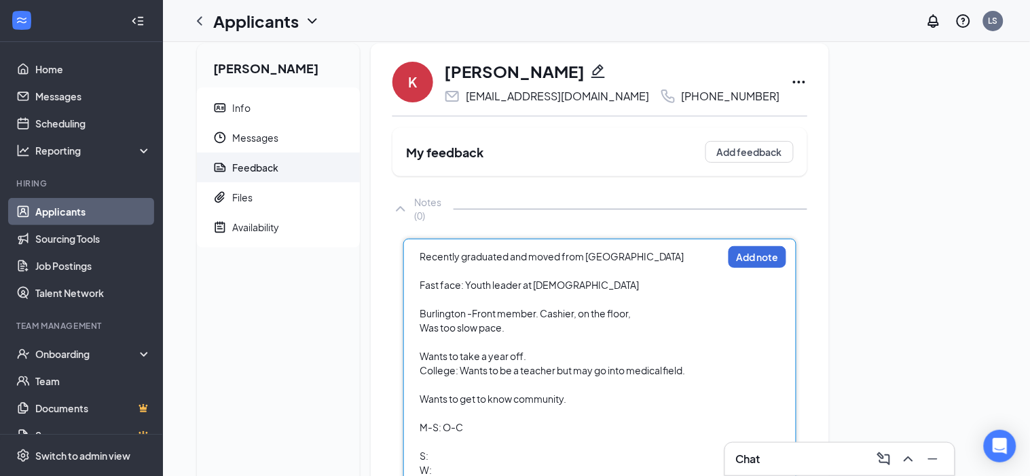
click at [466, 413] on div at bounding box center [570, 414] width 303 height 14
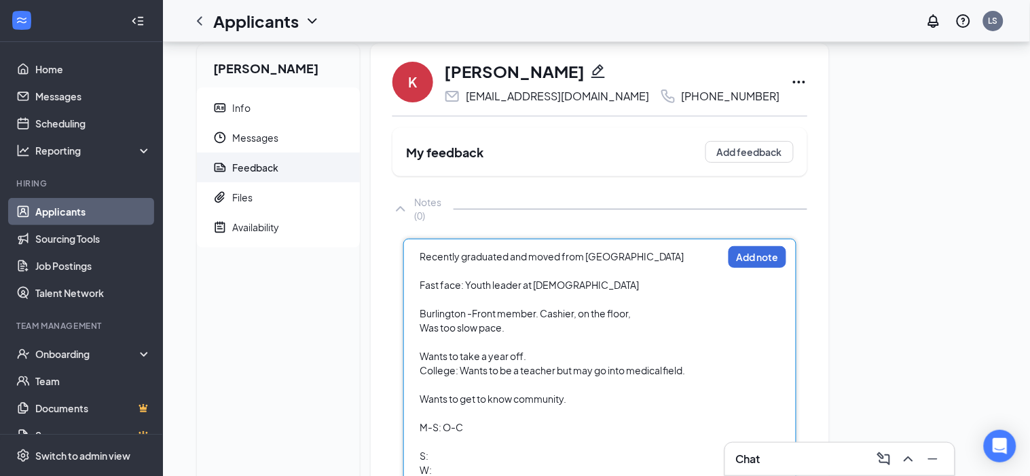
scroll to position [79, 0]
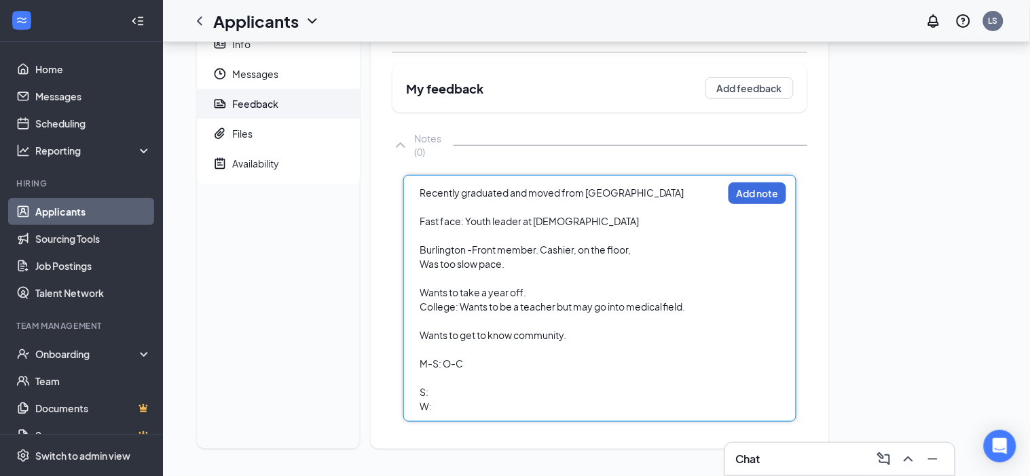
click at [447, 396] on div "S:" at bounding box center [570, 393] width 303 height 14
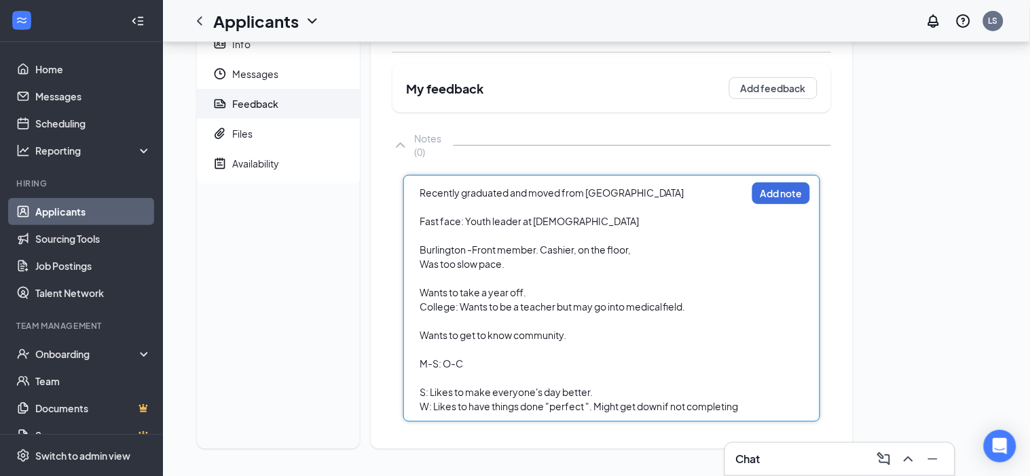
click at [747, 408] on div "Recently graduated and moved from Wachula Fast face: Youth leader at church Bur…" at bounding box center [583, 299] width 328 height 229
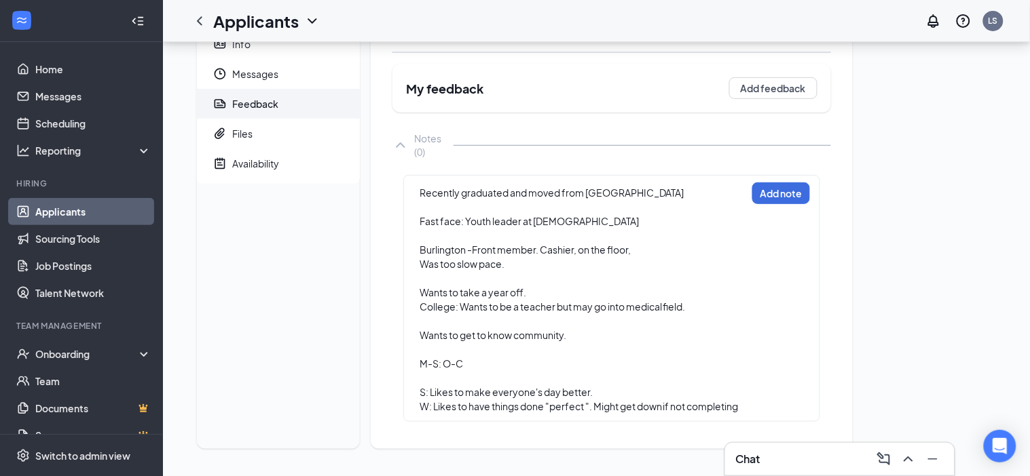
click at [745, 405] on div "W: Likes to have things done "perfect ". Might get down if not completing" at bounding box center [582, 407] width 326 height 14
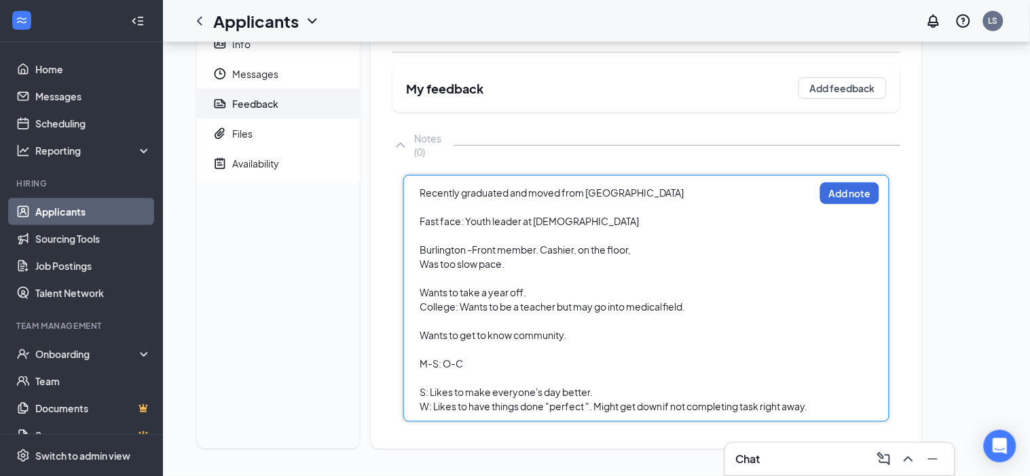
click at [702, 410] on span "W: Likes to have things done "perfect ". Might get down if not completing task …" at bounding box center [613, 406] width 388 height 12
click at [730, 409] on span "W: Likes to have things done "perfect ". Might get down if not completing task …" at bounding box center [613, 406] width 388 height 12
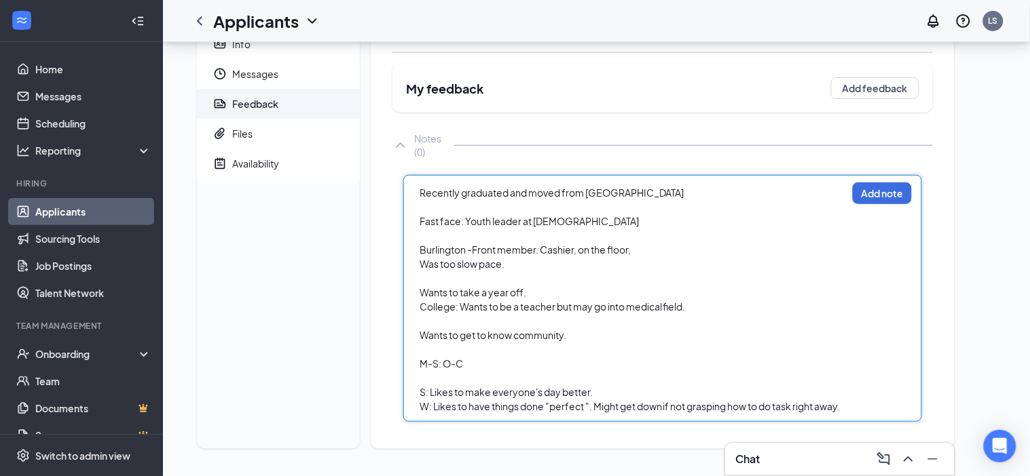
click at [798, 408] on span "W: Likes to have things done "perfect ". Might get down if not grasping how to …" at bounding box center [629, 406] width 421 height 12
click at [780, 407] on span "W: Likes to have things done "perfect ". Might get down if not grasping how to …" at bounding box center [629, 406] width 421 height 12
click at [871, 413] on div "Recently graduated and moved from Wachula Fast face: Youth leader at church Bur…" at bounding box center [665, 298] width 525 height 247
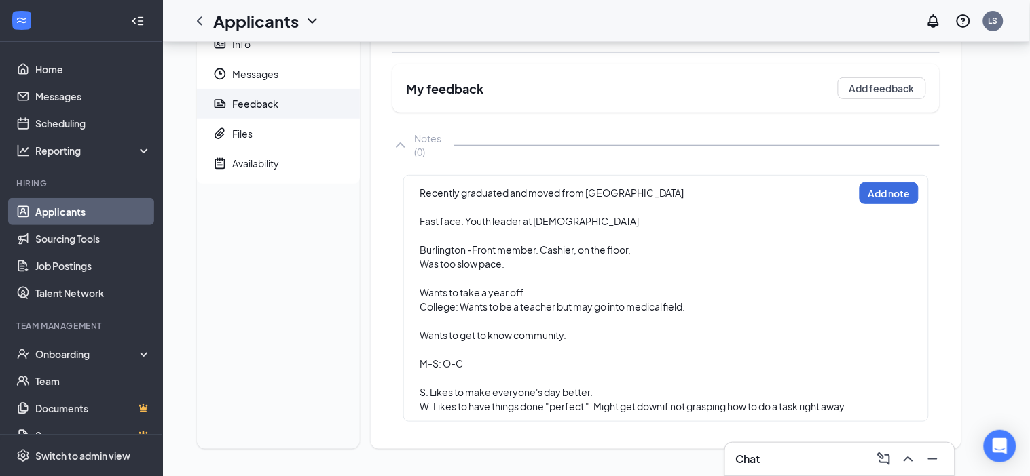
click at [422, 194] on span "Recently graduated and moved from Wachula" at bounding box center [551, 193] width 265 height 12
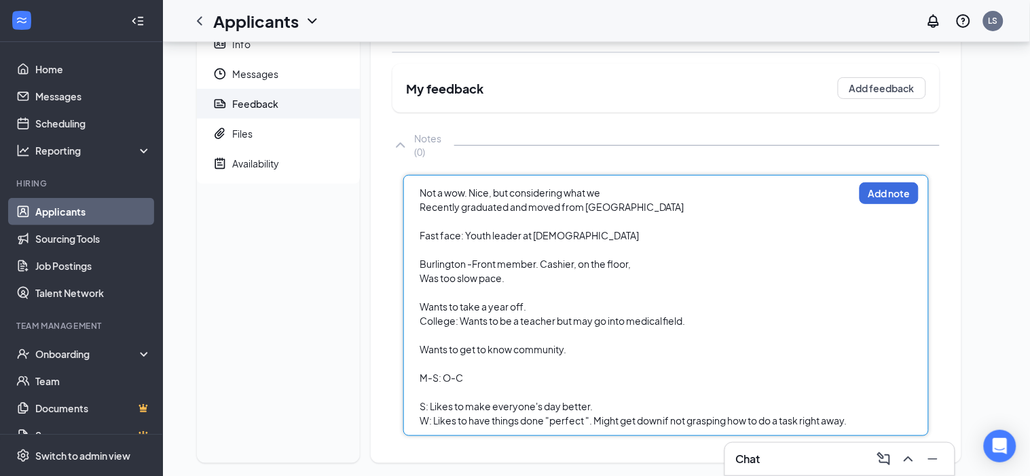
click at [502, 240] on span "Fast face: Youth leader at church" at bounding box center [528, 235] width 219 height 12
click at [622, 233] on div "Fast face: worked with youth at church" at bounding box center [636, 236] width 434 height 14
click at [620, 190] on div "Not a wow. Nice, but considering what we" at bounding box center [636, 193] width 434 height 14
click at [534, 194] on span "Not a wow. Nice, but considering" at bounding box center [529, 193] width 221 height 12
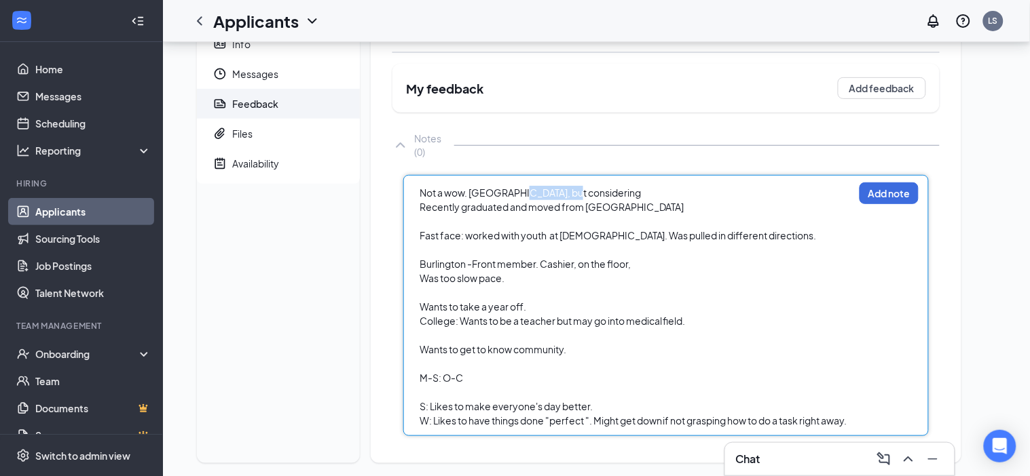
click at [534, 194] on span "Not a wow. Nice, but considering" at bounding box center [529, 193] width 221 height 12
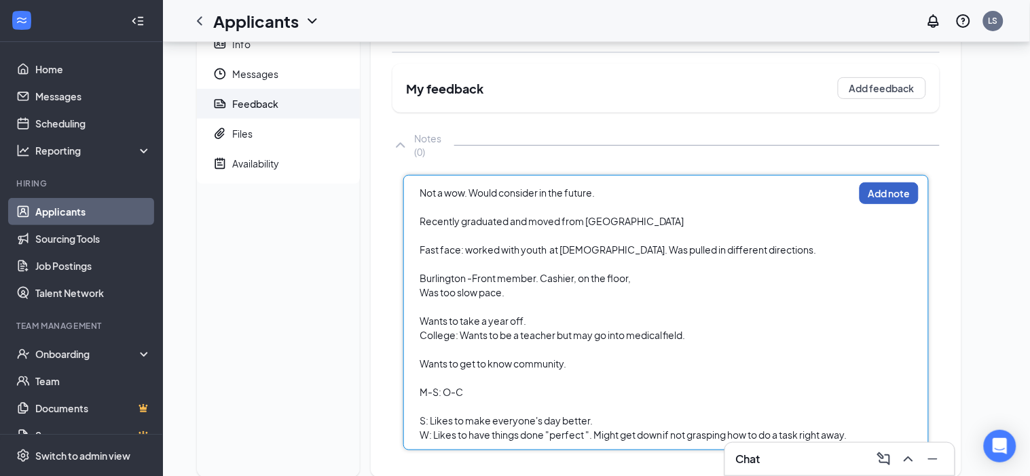
click at [890, 195] on button "Add note" at bounding box center [888, 194] width 59 height 22
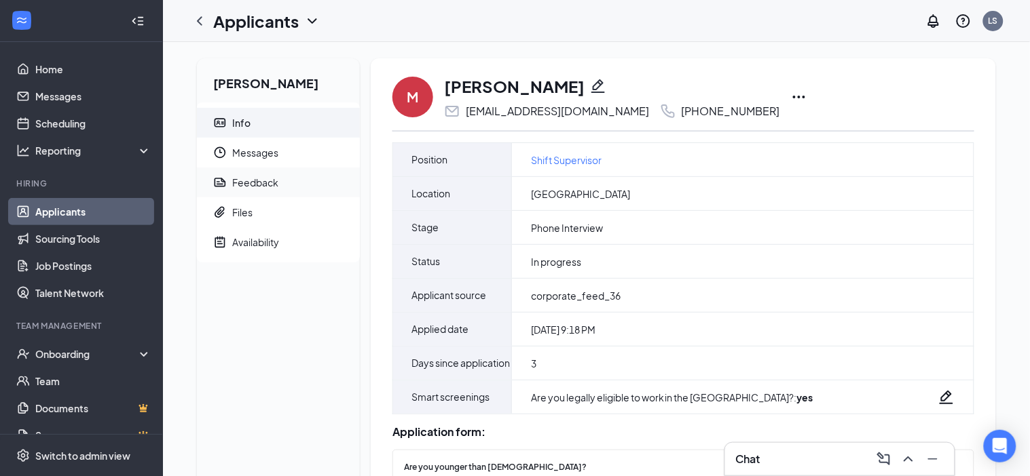
click at [296, 180] on span "Feedback" at bounding box center [290, 183] width 117 height 30
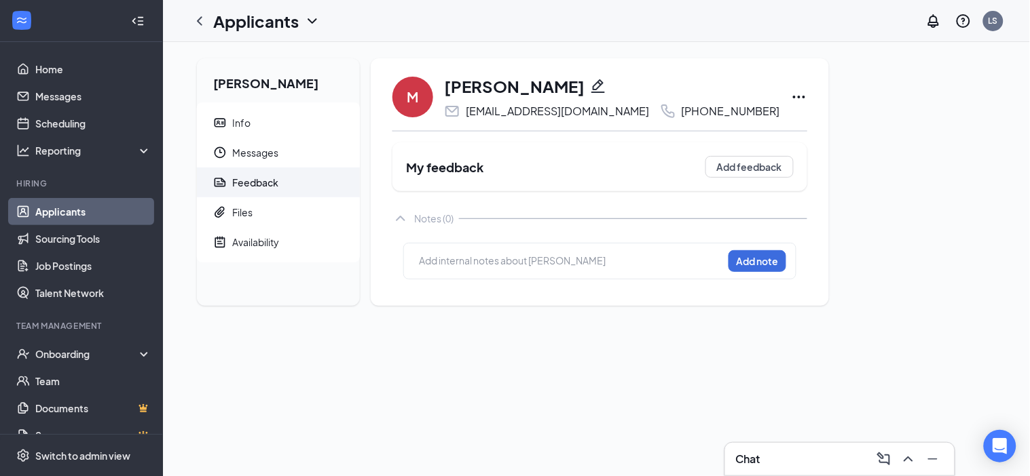
click at [525, 268] on div at bounding box center [570, 261] width 303 height 14
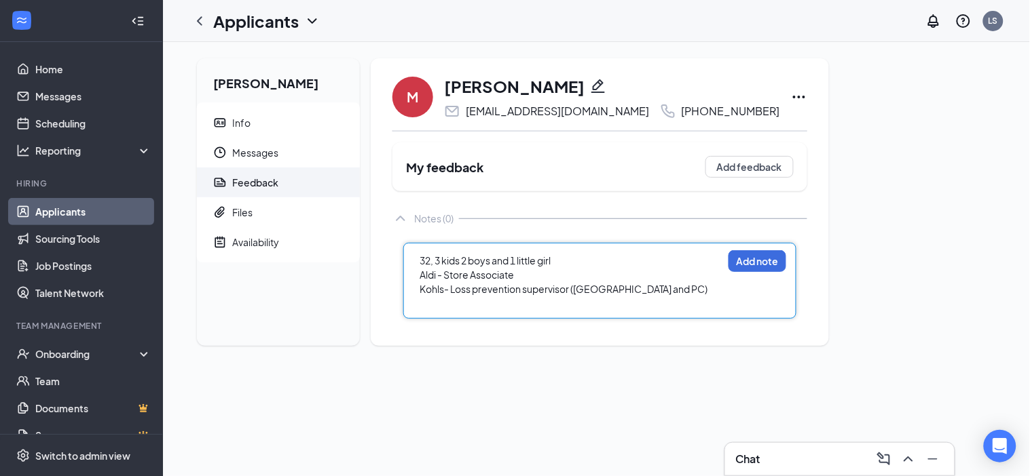
click at [660, 295] on span "Kohls- Loss prevention supervisor ([GEOGRAPHIC_DATA] and PC)" at bounding box center [563, 289] width 288 height 12
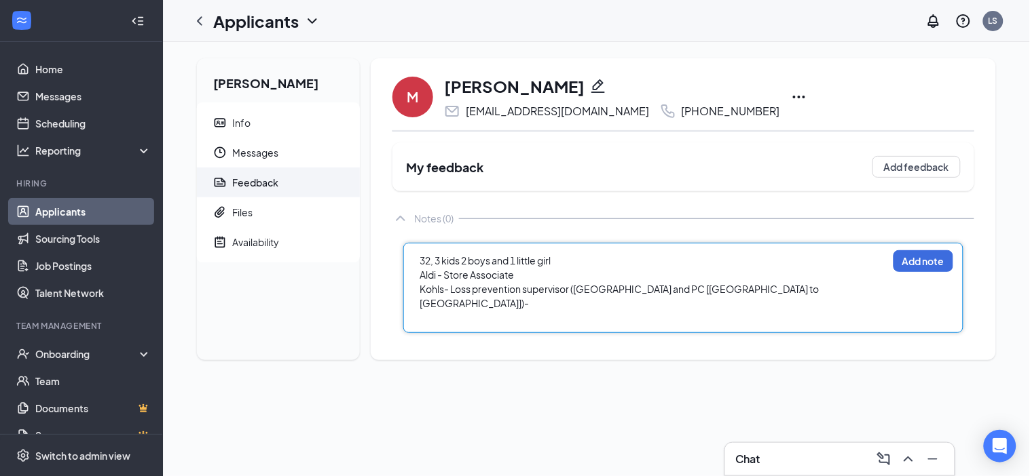
click at [548, 280] on div "Aldi - Store Associate" at bounding box center [653, 275] width 468 height 14
click at [537, 324] on div "32, 3 kids 2 boys and 1 little girl Aldi - Store Associate $21/hr Kohls- Loss p…" at bounding box center [683, 288] width 560 height 90
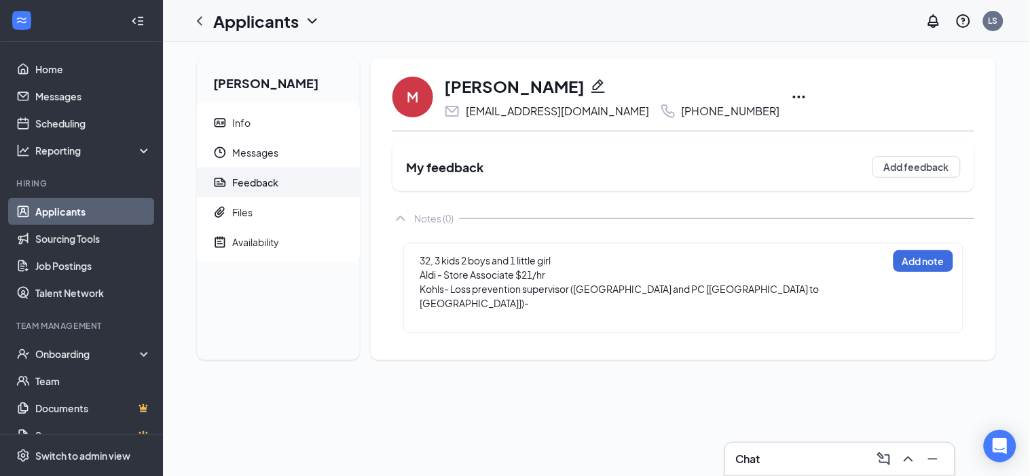
click at [538, 320] on div at bounding box center [653, 318] width 468 height 14
click at [438, 352] on div "32, 3 kids 2 boys and 1 little girl Aldi - Store Associate $21/hr Kohls- Loss p…" at bounding box center [683, 302] width 560 height 119
click at [446, 347] on div "M-" at bounding box center [653, 346] width 468 height 14
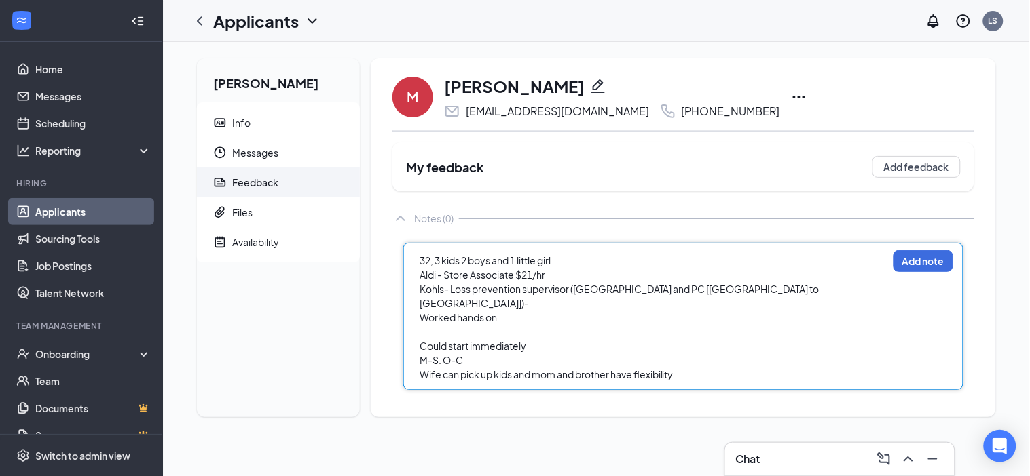
click at [493, 267] on span "32, 3 kids 2 boys and 1 little girl" at bounding box center [484, 261] width 131 height 12
click at [573, 266] on div "32, 3 kids 2 boys and 1 little girl" at bounding box center [653, 261] width 468 height 14
click at [423, 267] on span "32, 3 kids 2 boys and 1 little girl (10, 7, 3)" at bounding box center [503, 261] width 168 height 12
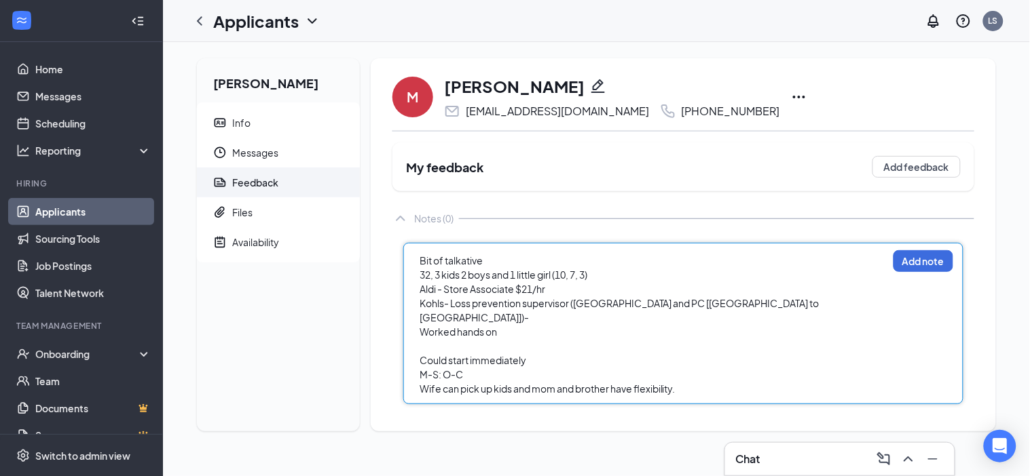
click at [708, 382] on div "Wife can pick up kids and mom and brother have flexibility." at bounding box center [653, 389] width 468 height 14
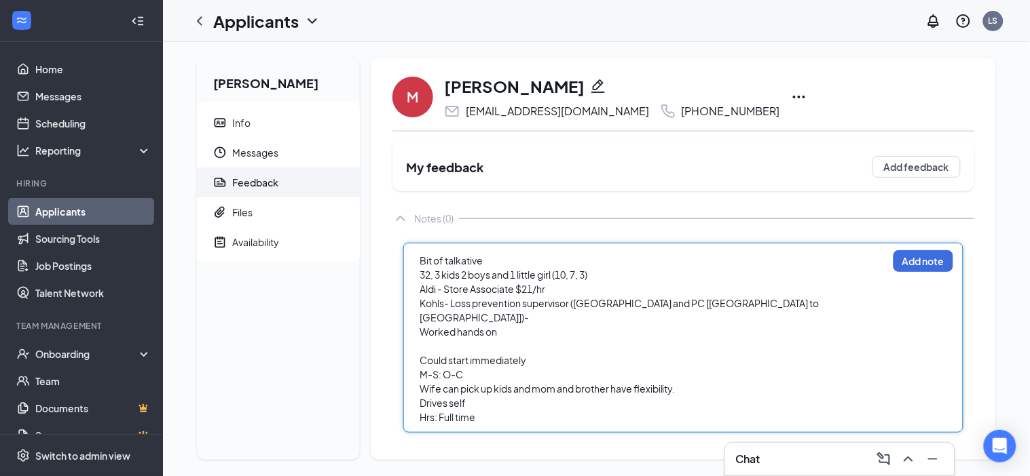
click at [514, 328] on div "Worked hands on" at bounding box center [653, 332] width 468 height 14
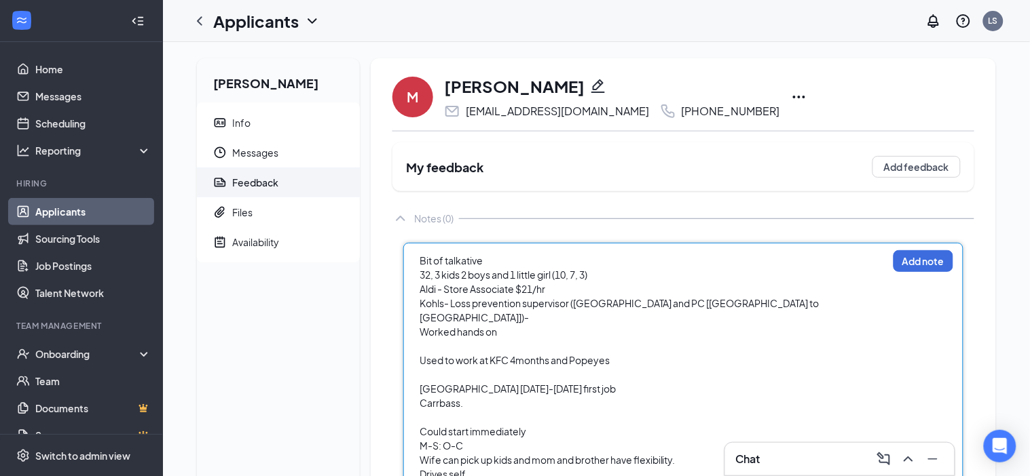
click at [600, 388] on div "Southport square 2010-2014 first job" at bounding box center [653, 389] width 468 height 14
click at [576, 396] on div "Carrbass." at bounding box center [653, 403] width 468 height 14
click at [438, 398] on span "Carrbass." at bounding box center [440, 403] width 43 height 12
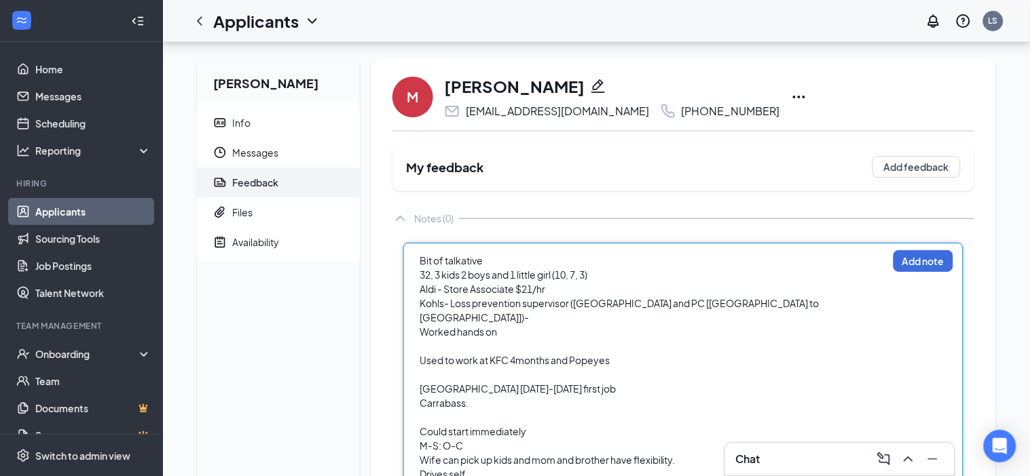
scroll to position [41, 0]
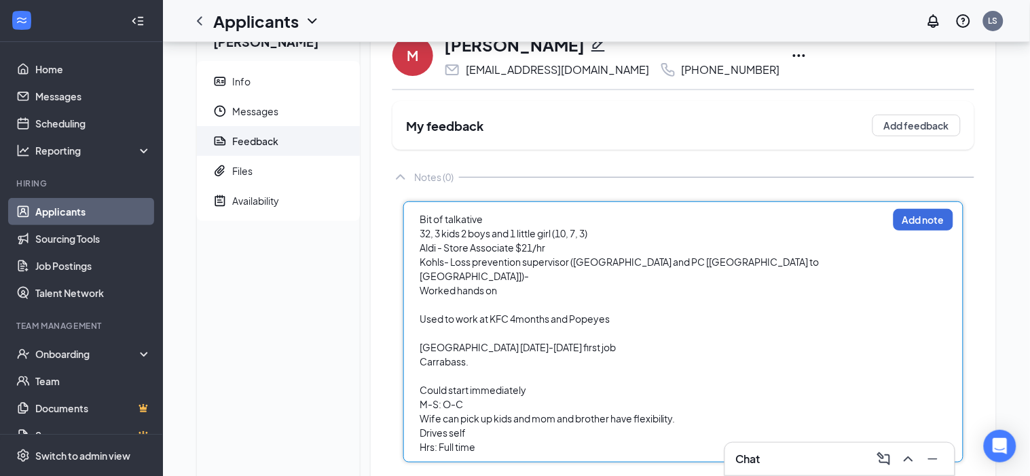
click at [504, 227] on div "Bit of talkative" at bounding box center [653, 219] width 468 height 14
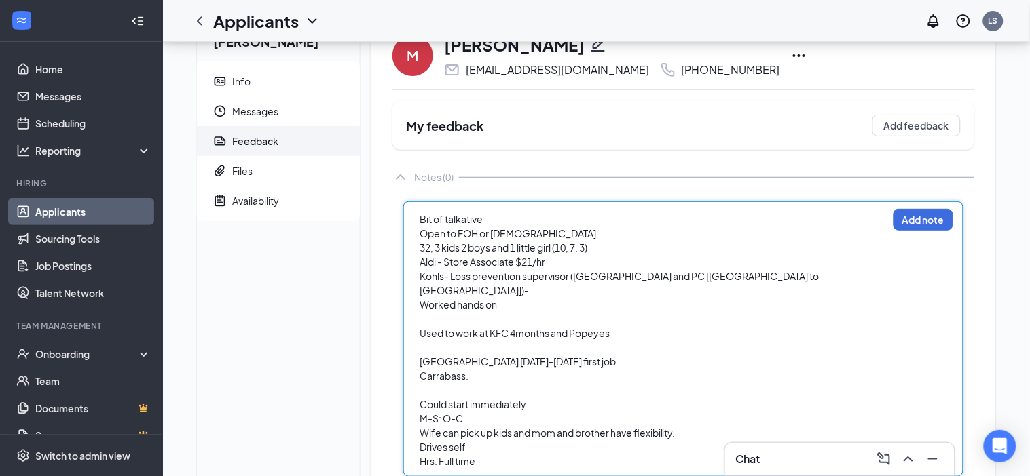
click at [489, 318] on div at bounding box center [653, 319] width 468 height 14
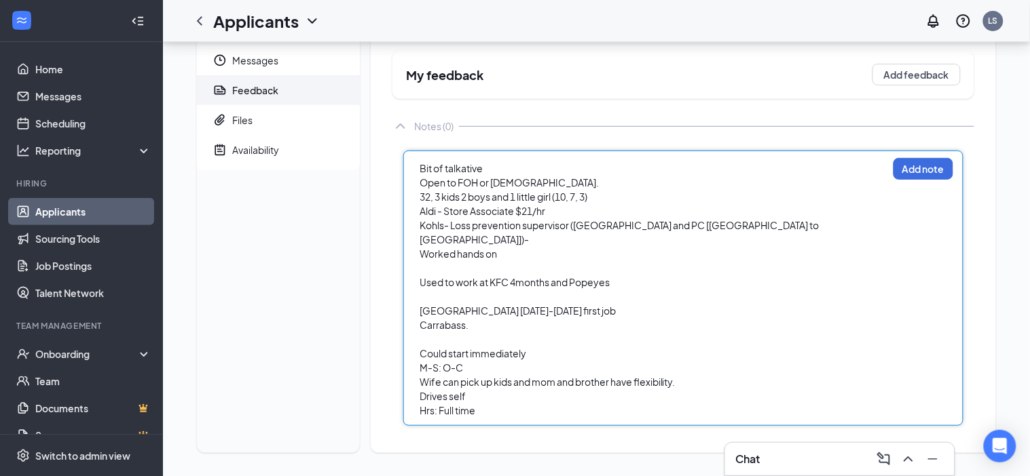
click at [491, 404] on div "Hrs: Full time" at bounding box center [653, 411] width 468 height 14
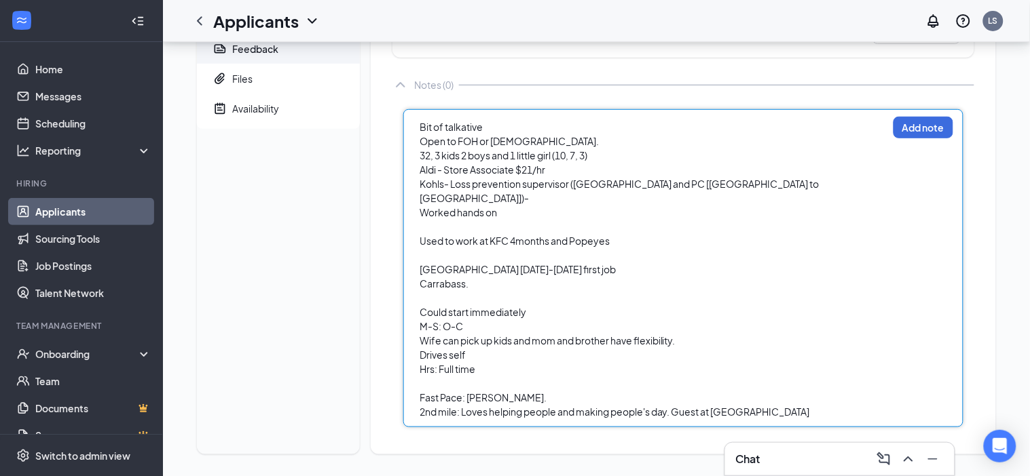
scroll to position [136, 0]
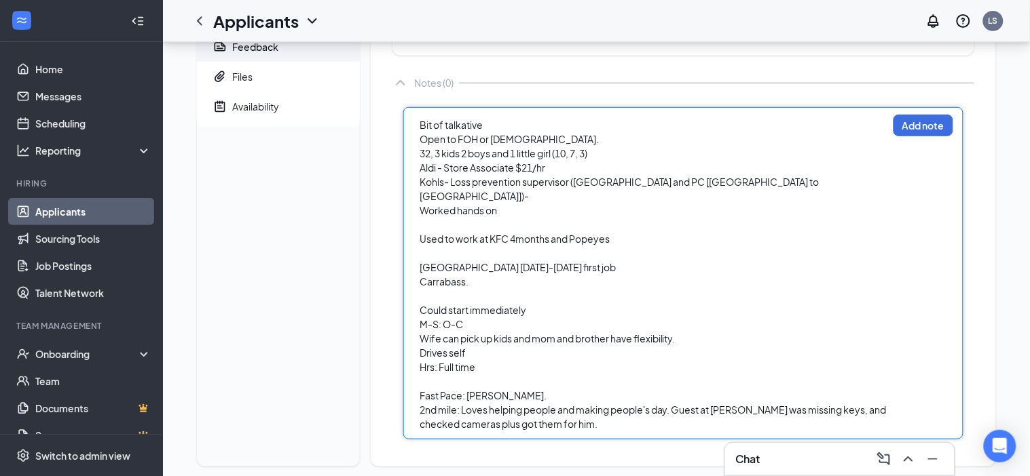
click at [798, 410] on span "2nd mile: Loves helping people and making people's day. Guest at Kohl's was mis…" at bounding box center [653, 417] width 468 height 26
click at [799, 411] on span "2nd mile: Loves helping people and making people's day. Guest at Kohl's was mis…" at bounding box center [652, 417] width 466 height 26
click at [724, 421] on div "2nd mile: Loves helping people and making people's day. Guest at Kohl's was mis…" at bounding box center [653, 417] width 468 height 29
click at [504, 132] on div "Bit of talkative" at bounding box center [653, 125] width 468 height 14
click at [443, 131] on span "Bit of talkative" at bounding box center [450, 125] width 63 height 12
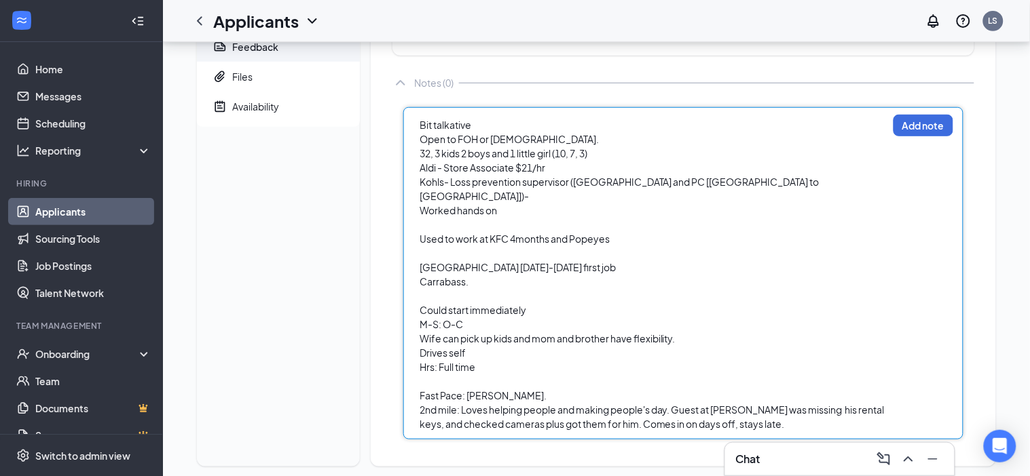
click at [508, 132] on div "Bit talkative" at bounding box center [653, 125] width 468 height 14
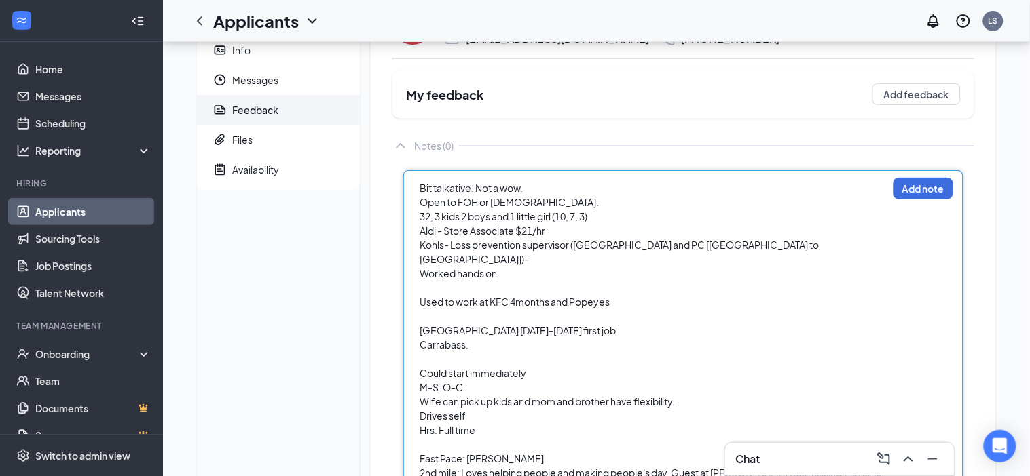
scroll to position [73, 0]
click at [502, 423] on div "Hrs: Full time" at bounding box center [653, 430] width 468 height 14
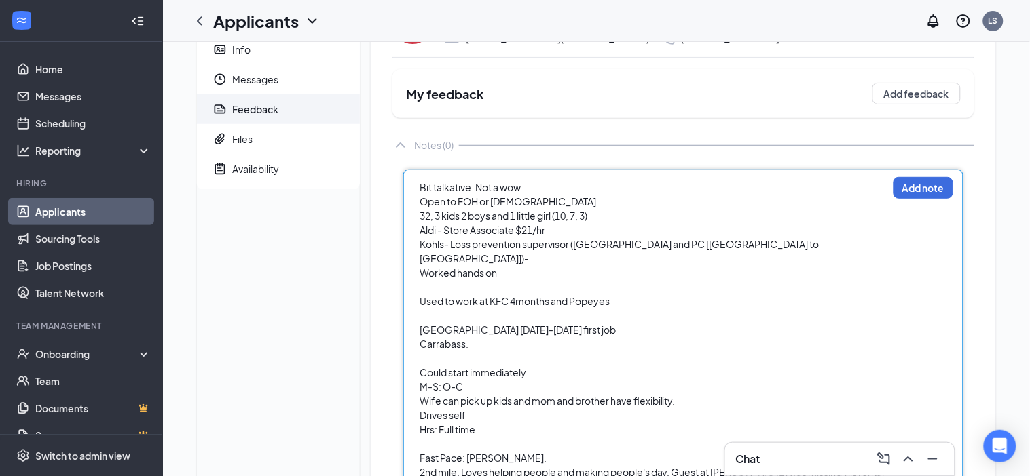
scroll to position [0, 0]
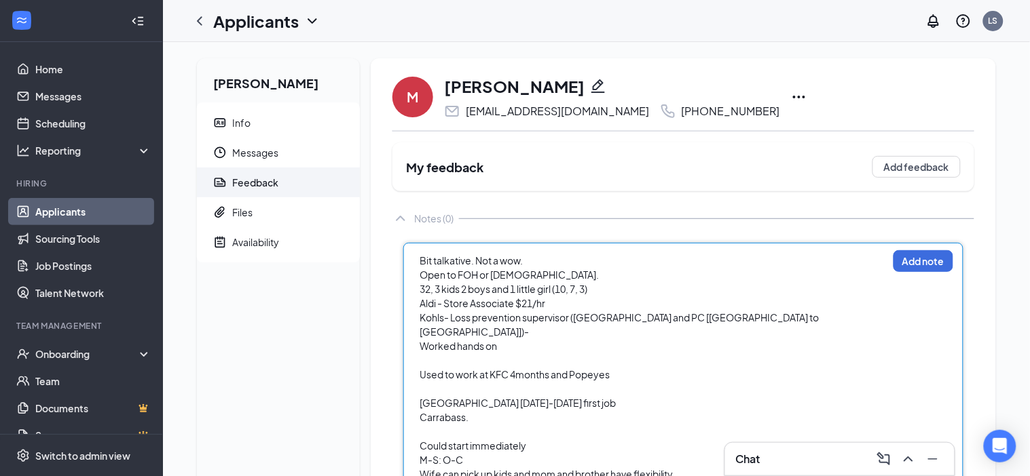
click at [541, 268] on div "Bit talkative. Not a wow." at bounding box center [653, 261] width 468 height 14
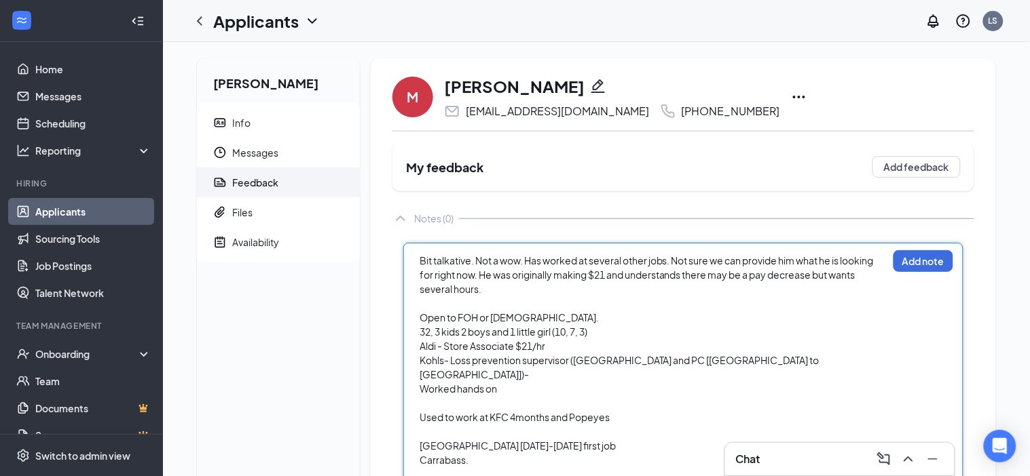
click at [422, 271] on span "Bit talkative. Not a wow. Has worked at several other jobs. Not sure we can pro…" at bounding box center [646, 275] width 455 height 41
click at [906, 272] on button "Add note" at bounding box center [923, 261] width 60 height 22
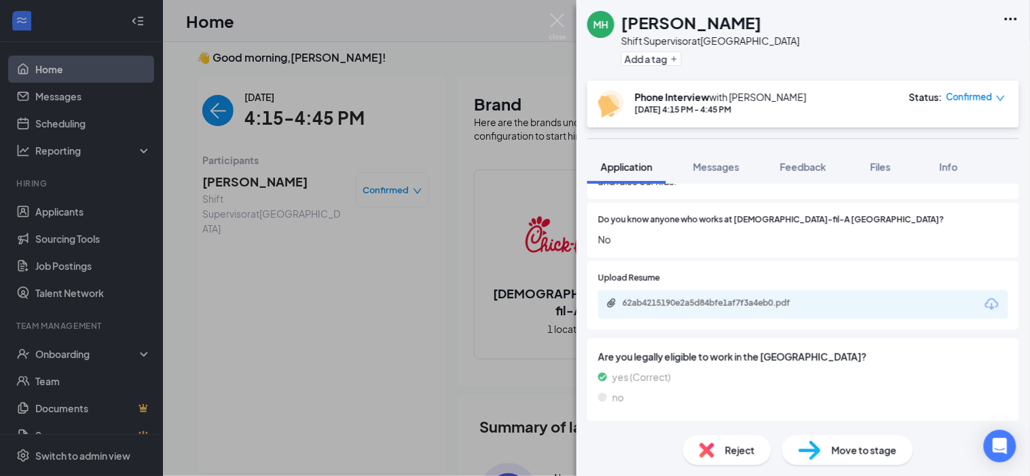
scroll to position [992, 0]
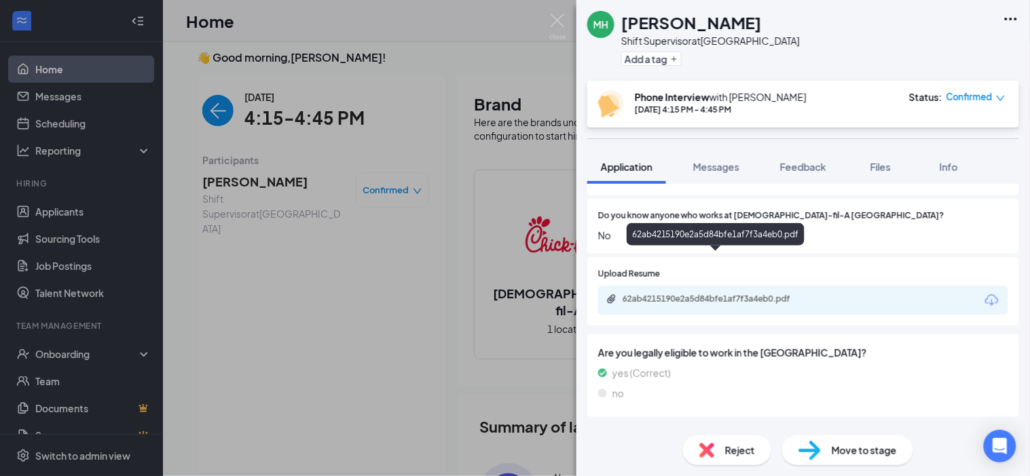
click at [705, 294] on div "62ab4215190e2a5d84bfe1af7f3a4eb0.pdf" at bounding box center [717, 299] width 190 height 11
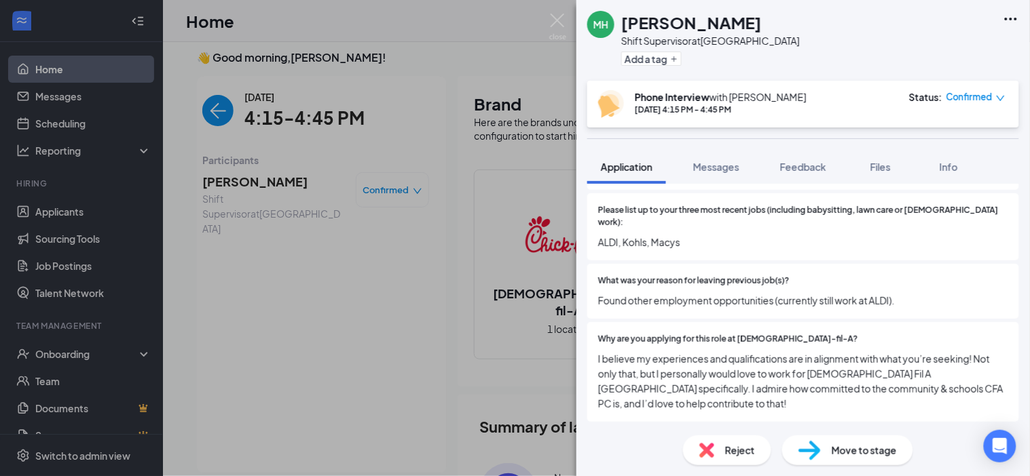
scroll to position [436, 0]
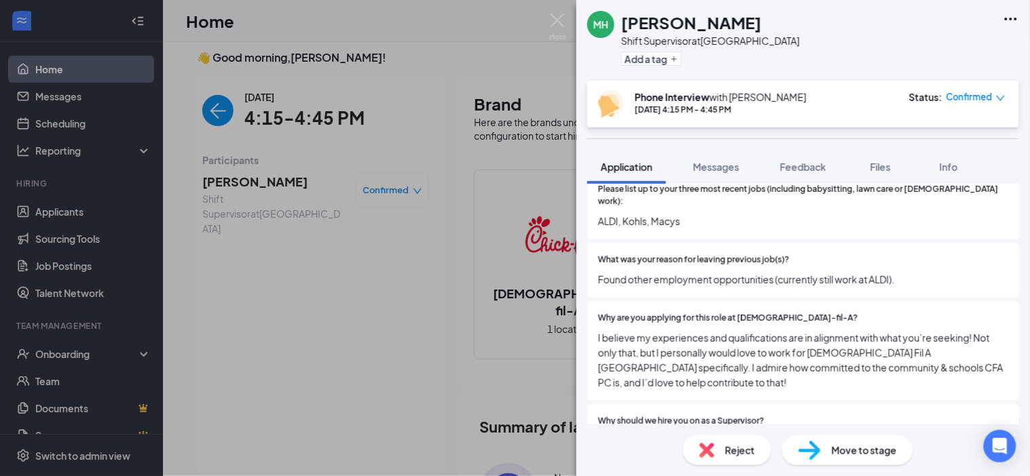
click at [409, 259] on div "MH Matthew Hellman Shift Supervisor at Port Charlotte Add a tag Phone Interview…" at bounding box center [515, 238] width 1030 height 476
click at [244, 185] on div "MH Matthew Hellman Shift Supervisor at Port Charlotte Add a tag Phone Interview…" at bounding box center [515, 238] width 1030 height 476
click at [216, 104] on img "back-button" at bounding box center [217, 110] width 31 height 31
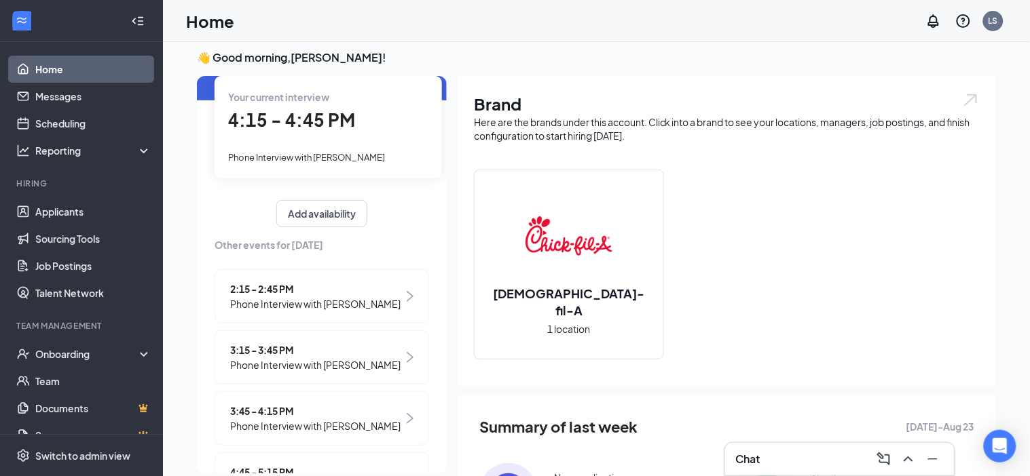
scroll to position [127, 0]
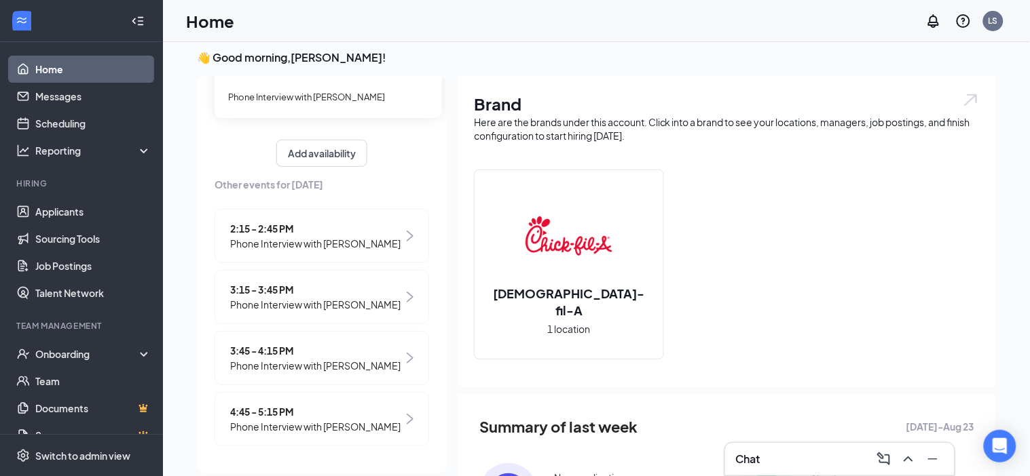
click at [265, 425] on span "Phone Interview with Jessica Walck" at bounding box center [315, 426] width 170 height 15
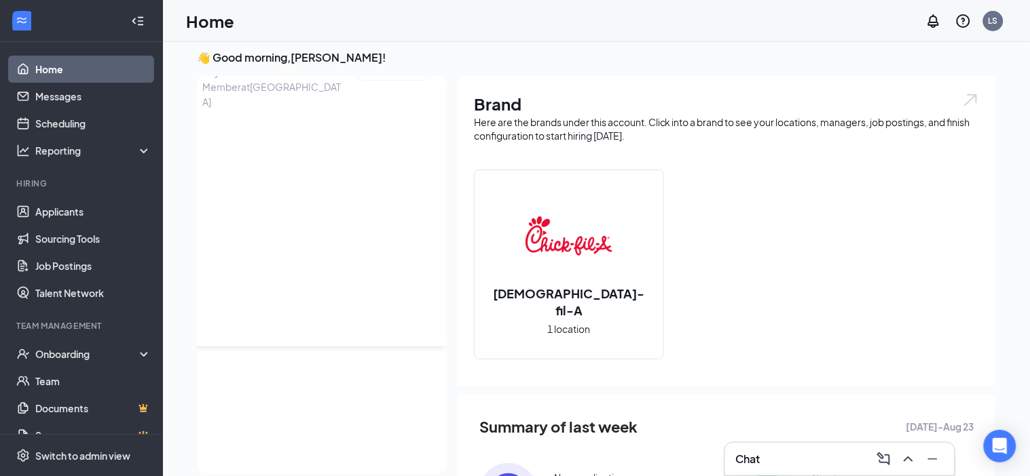
scroll to position [0, 0]
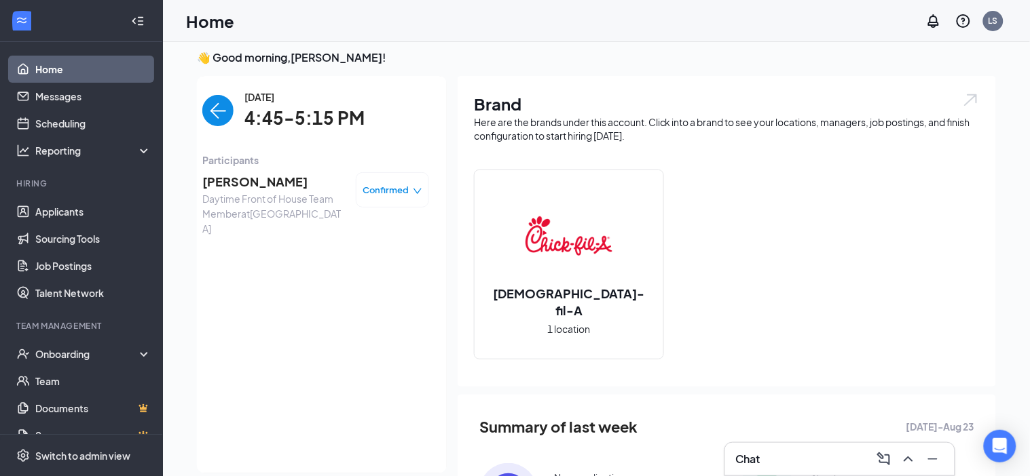
click at [231, 187] on span "[PERSON_NAME]" at bounding box center [273, 181] width 143 height 19
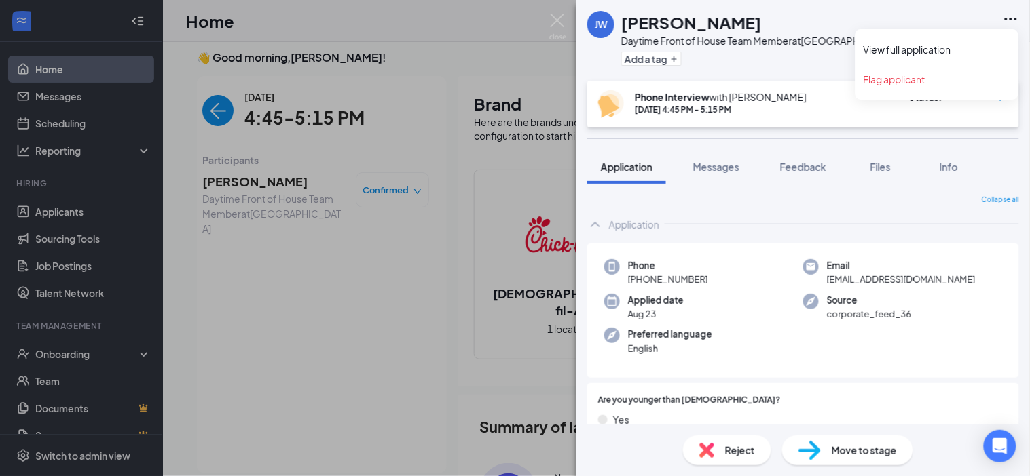
click at [1007, 14] on icon "Ellipses" at bounding box center [1010, 19] width 16 height 16
click at [937, 45] on link "View full application" at bounding box center [936, 50] width 147 height 14
click at [857, 305] on span "Source" at bounding box center [869, 301] width 85 height 14
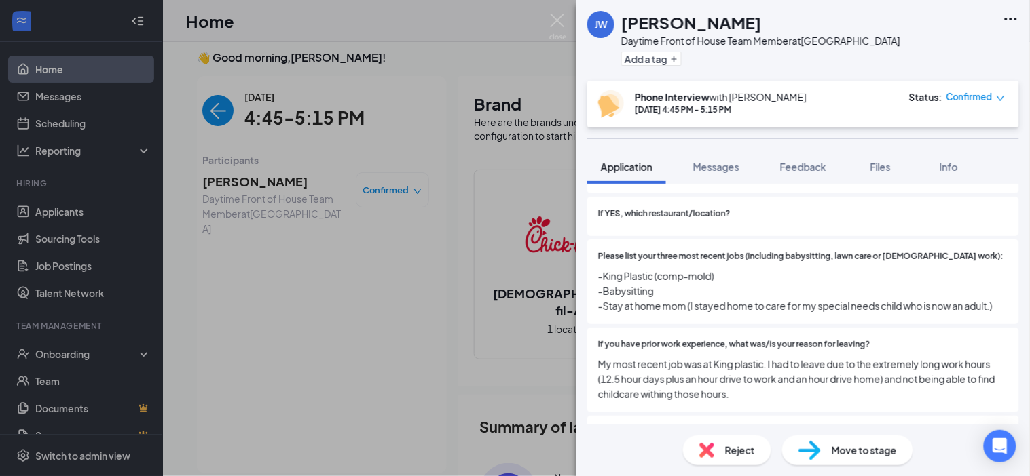
scroll to position [457, 0]
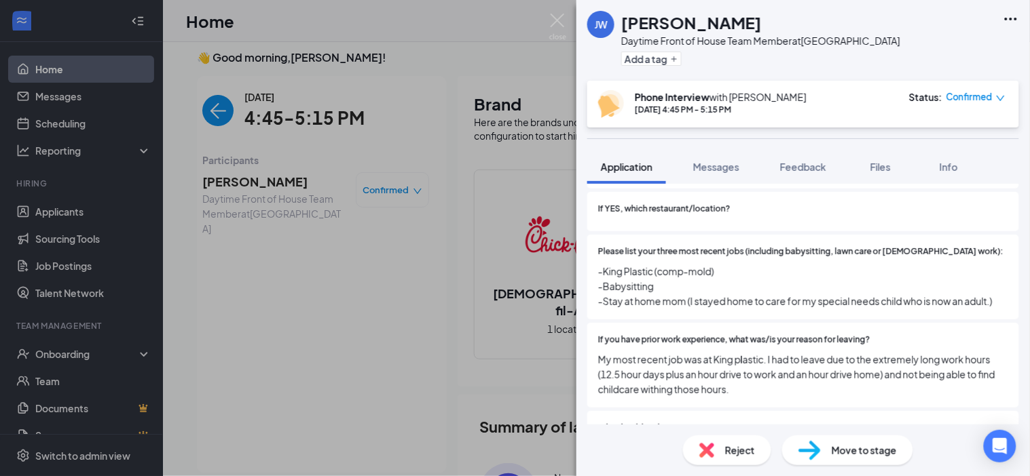
click at [840, 374] on span "My most recent job was at King plastic. I had to leave due to the extremely lon…" at bounding box center [803, 374] width 410 height 45
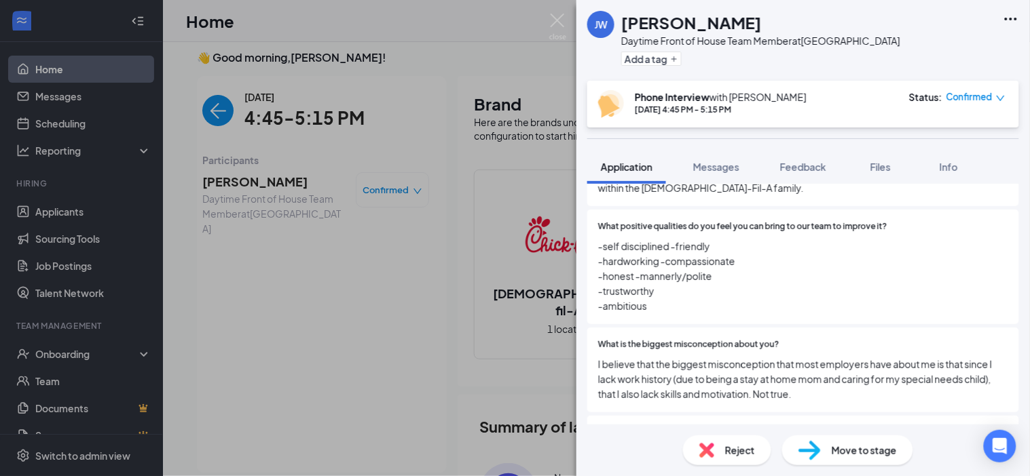
scroll to position [738, 0]
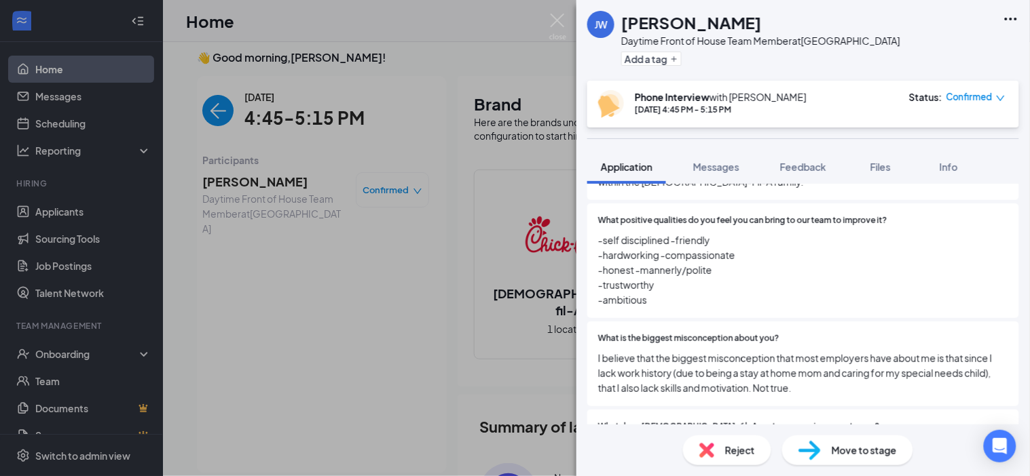
click at [240, 107] on div "JW Jessica Walck Daytime Front of House Team Member at Port Charlotte Add a tag…" at bounding box center [515, 238] width 1030 height 476
click at [225, 114] on div "JW Jessica Walck Daytime Front of House Team Member at Port Charlotte Add a tag…" at bounding box center [515, 238] width 1030 height 476
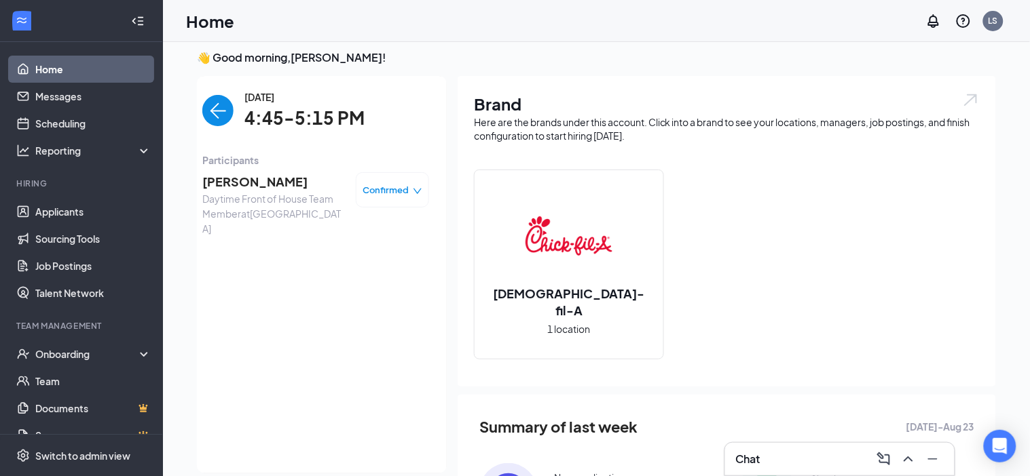
click at [202, 113] on img "back-button" at bounding box center [217, 110] width 31 height 31
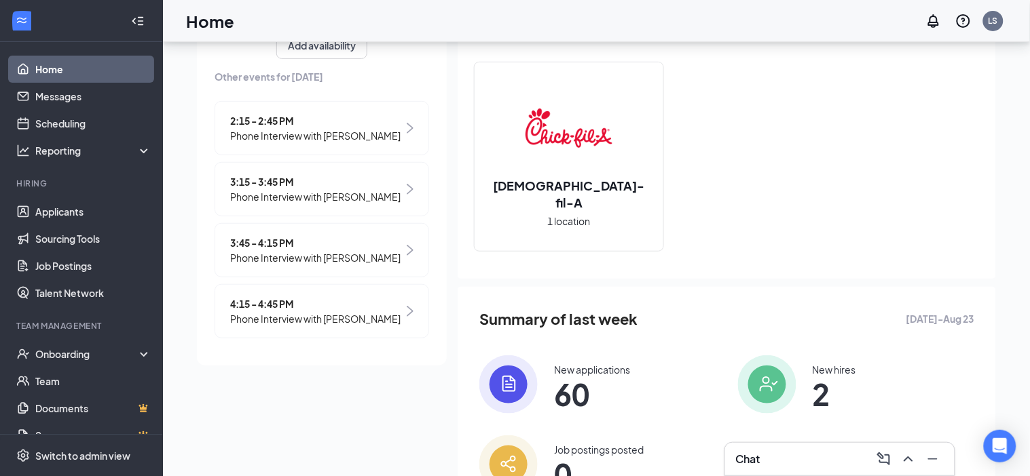
scroll to position [124, 0]
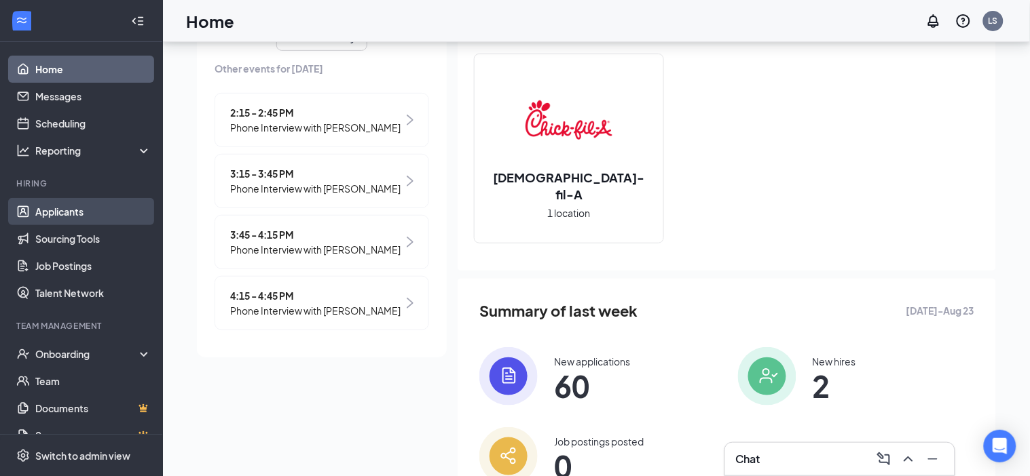
click at [58, 215] on link "Applicants" at bounding box center [93, 211] width 116 height 27
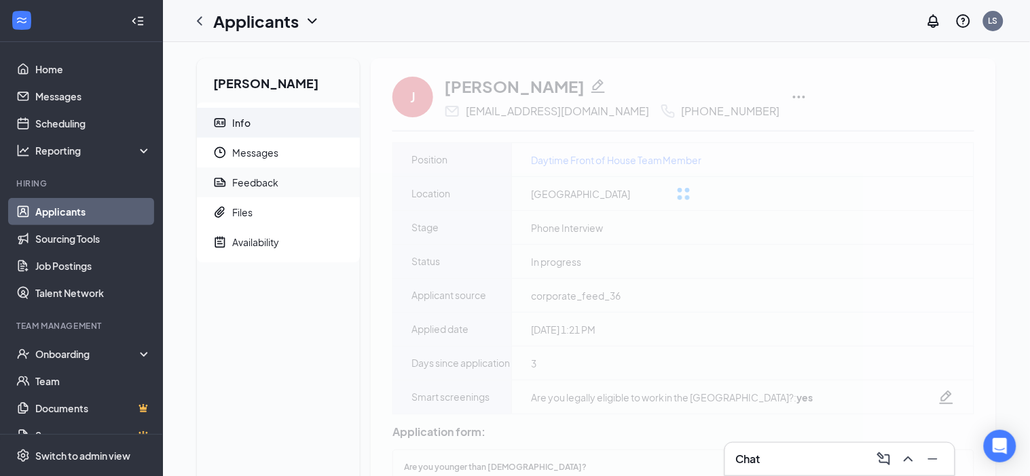
click at [277, 185] on div "Feedback" at bounding box center [255, 183] width 46 height 14
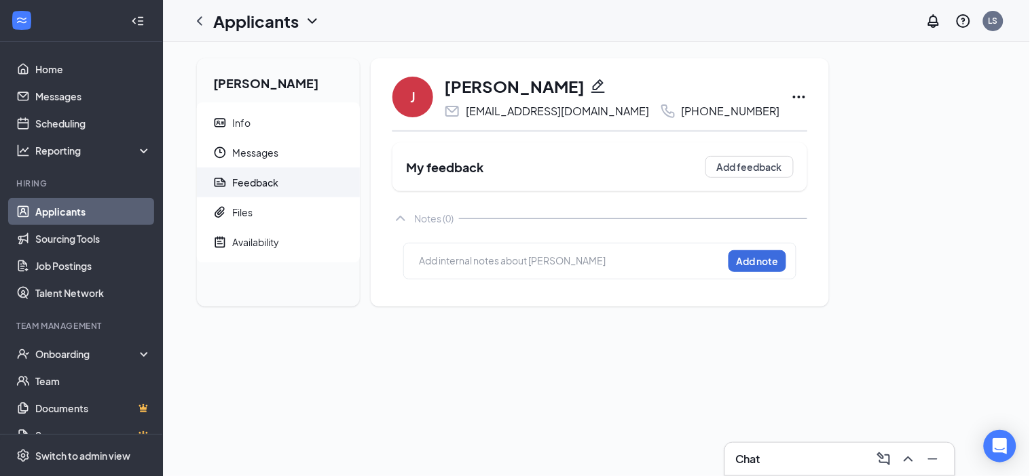
click at [487, 271] on div at bounding box center [570, 263] width 303 height 18
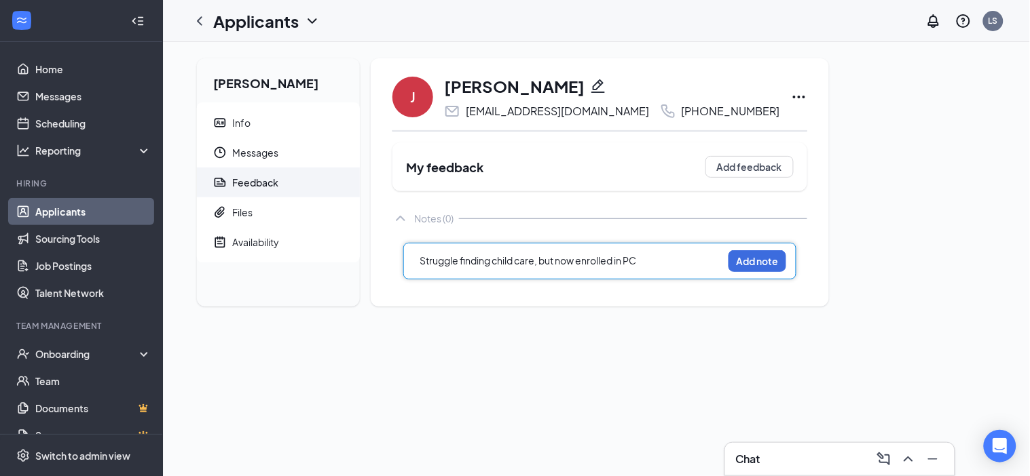
click at [420, 267] on span "Struggle finding child care, but now enrolled in PC" at bounding box center [527, 261] width 217 height 12
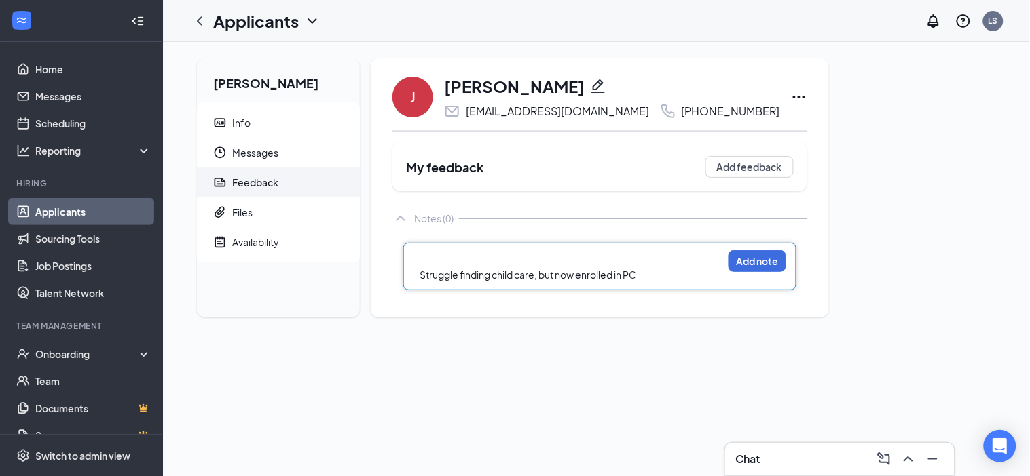
click at [650, 282] on div "Struggle finding child care, but now enrolled in PC" at bounding box center [570, 275] width 303 height 14
click at [670, 281] on span "Struggle finding child care, but now enrolled in PC - Starts" at bounding box center [544, 275] width 250 height 12
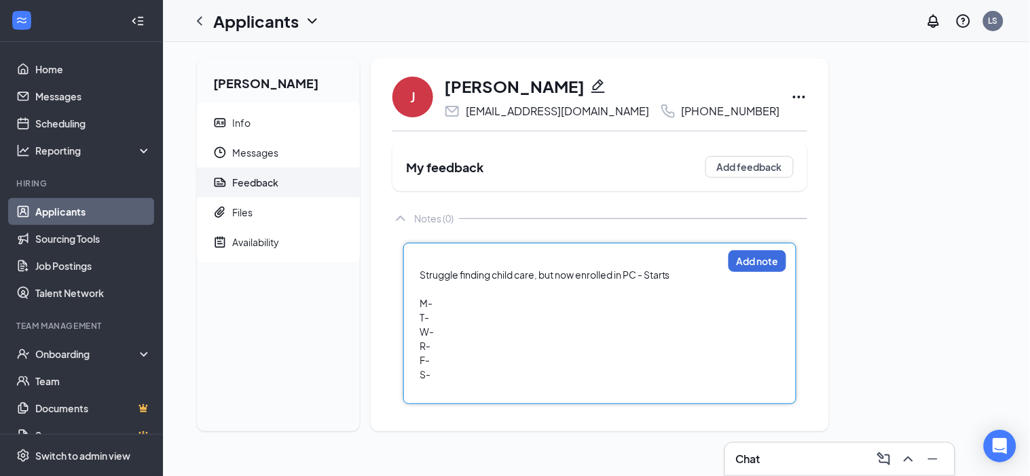
click at [591, 268] on div at bounding box center [570, 261] width 303 height 14
click at [606, 263] on div "Lives in [GEOGRAPHIC_DATA] Struggle finding child care, but now enrolled in PC …" at bounding box center [571, 325] width 304 height 144
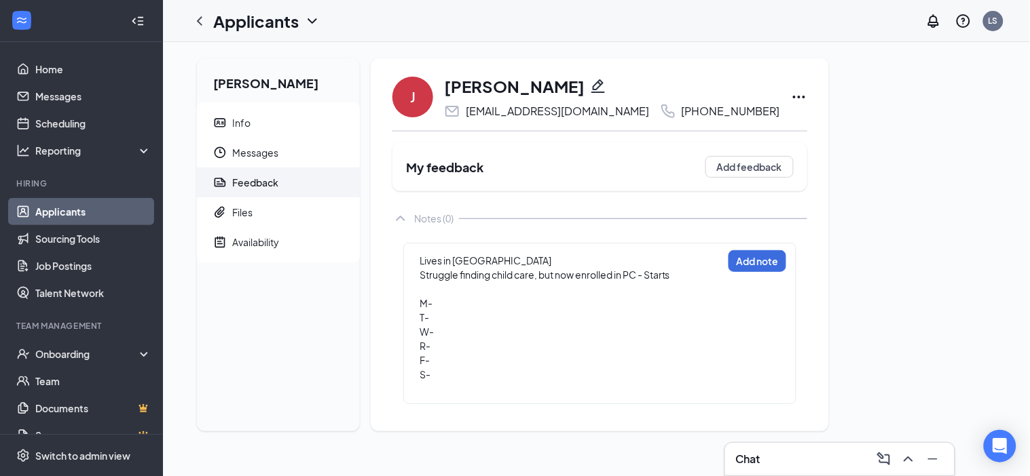
click at [598, 268] on div "Lives in [GEOGRAPHIC_DATA]" at bounding box center [570, 261] width 303 height 14
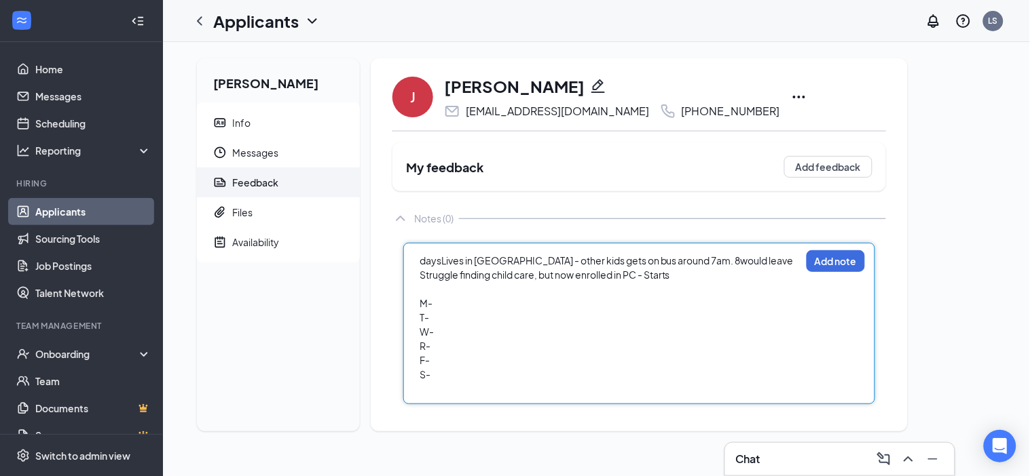
click at [440, 267] on span "daysLives in [GEOGRAPHIC_DATA] - other kids gets on bus around 7am. 8would leave" at bounding box center [606, 261] width 374 height 12
click at [434, 310] on div "M-" at bounding box center [598, 304] width 359 height 14
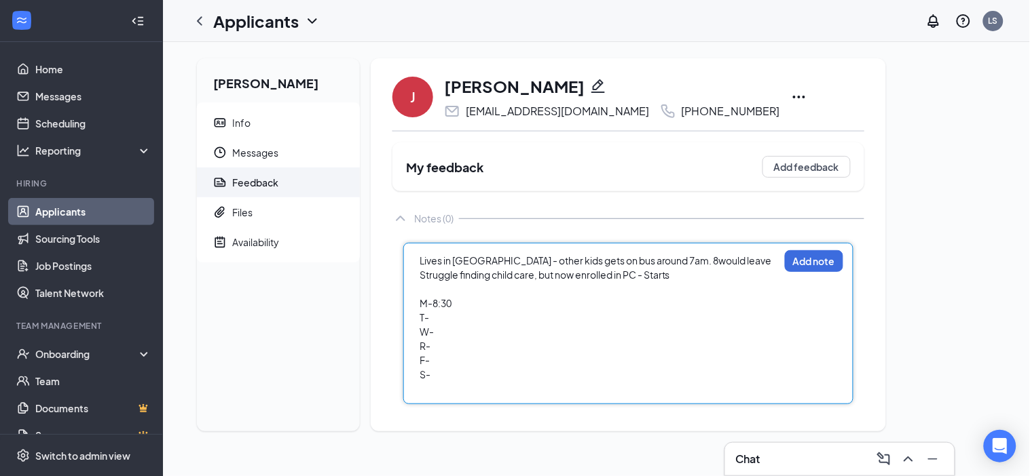
click at [434, 310] on span "M-8:30" at bounding box center [435, 303] width 32 height 12
click at [497, 311] on div "M- 8:30" at bounding box center [598, 304] width 359 height 14
click at [431, 310] on span "M- 8:30-4:30/5pm" at bounding box center [459, 303] width 81 height 12
drag, startPoint x: 444, startPoint y: 388, endPoint x: 419, endPoint y: 328, distance: 64.5
click at [419, 328] on div "Lives in [GEOGRAPHIC_DATA] - other kids gets on bus around 7am. 8would leave St…" at bounding box center [598, 325] width 359 height 143
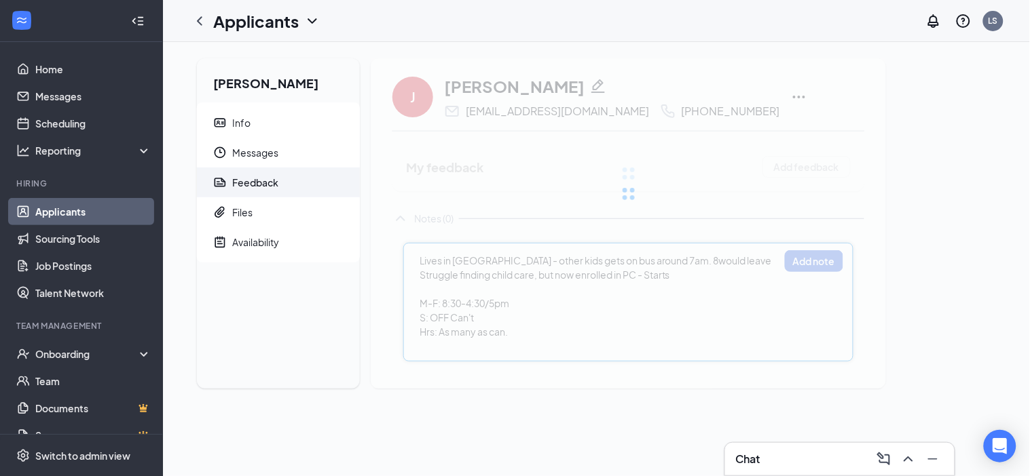
click at [490, 361] on div "J [PERSON_NAME] [EMAIL_ADDRESS][DOMAIN_NAME] [PHONE_NUMBER] My feedback Add fee…" at bounding box center [628, 223] width 515 height 331
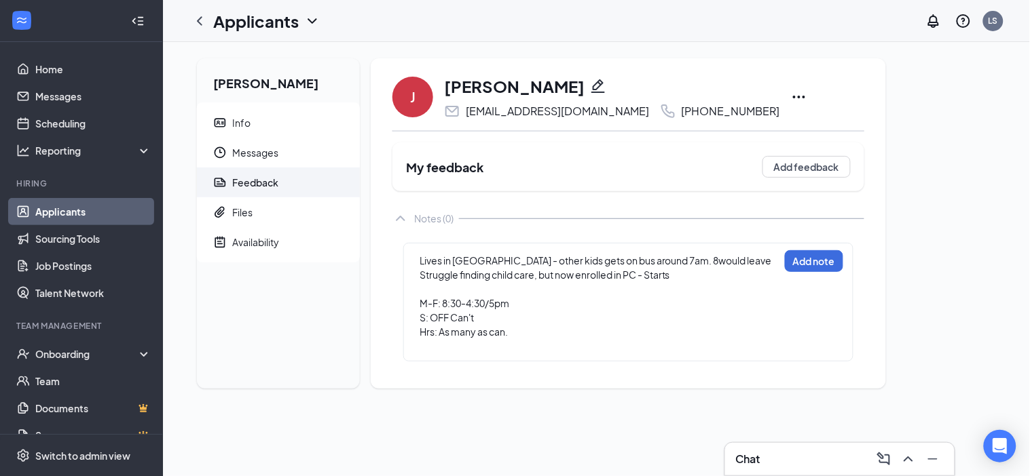
click at [490, 354] on div at bounding box center [598, 346] width 359 height 14
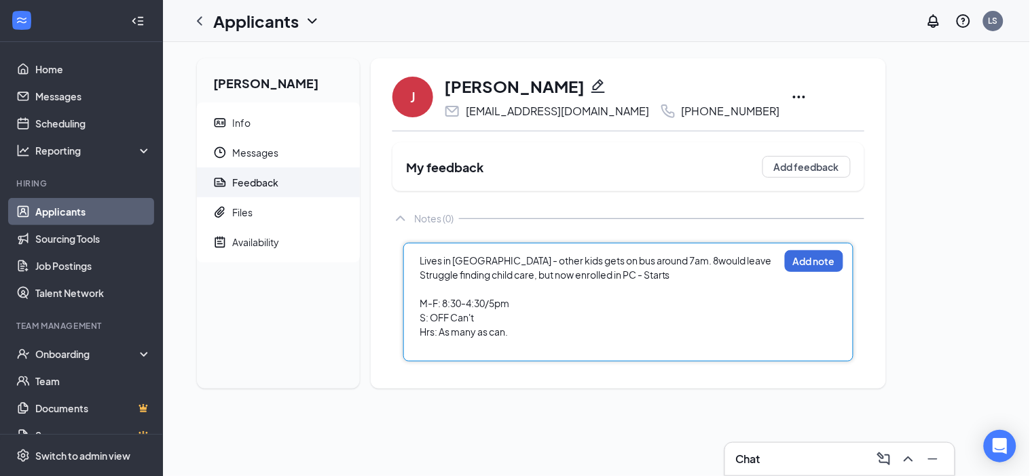
click at [514, 339] on div "Hrs: As many as can." at bounding box center [598, 332] width 359 height 14
click at [525, 339] on div "Hrs: As many as can" at bounding box center [598, 332] width 359 height 14
drag, startPoint x: 436, startPoint y: 390, endPoint x: 413, endPoint y: 366, distance: 33.6
click at [413, 366] on div "Lives in [GEOGRAPHIC_DATA] - other kids gets on bus around 7am. 8would leave St…" at bounding box center [628, 316] width 450 height 147
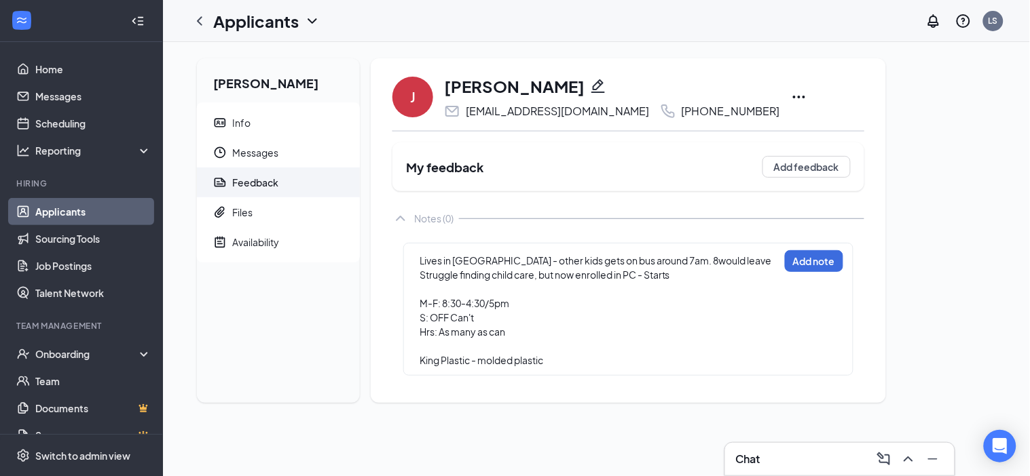
click at [576, 368] on div "King Plastic - molded plastic" at bounding box center [598, 361] width 359 height 14
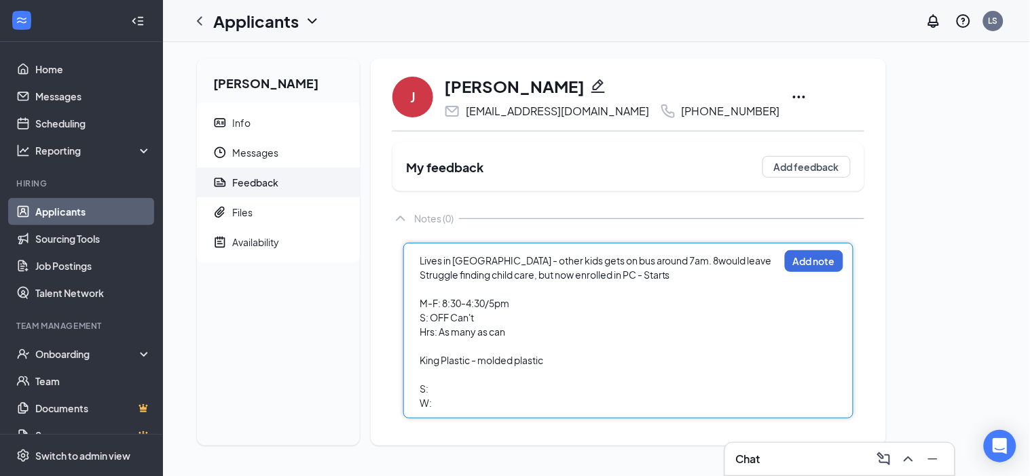
click at [440, 296] on div at bounding box center [598, 289] width 359 height 14
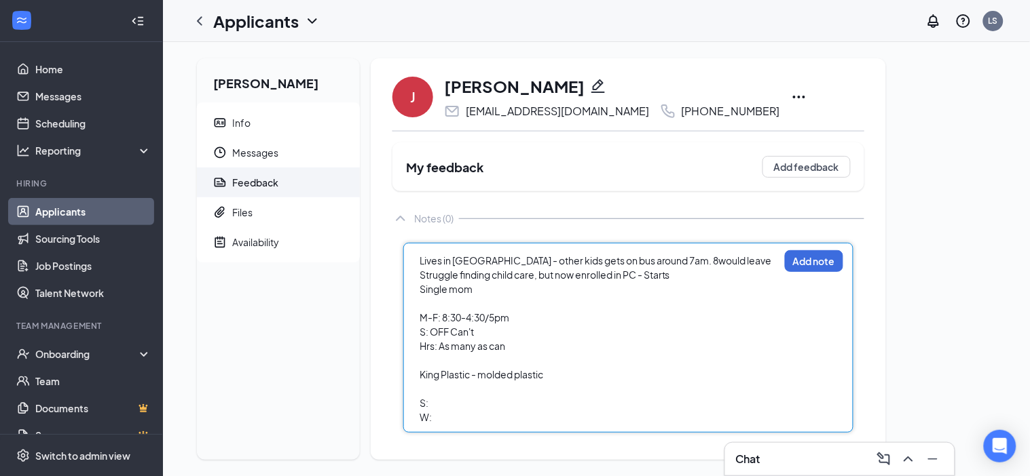
click at [489, 297] on div "Single mom" at bounding box center [598, 289] width 359 height 14
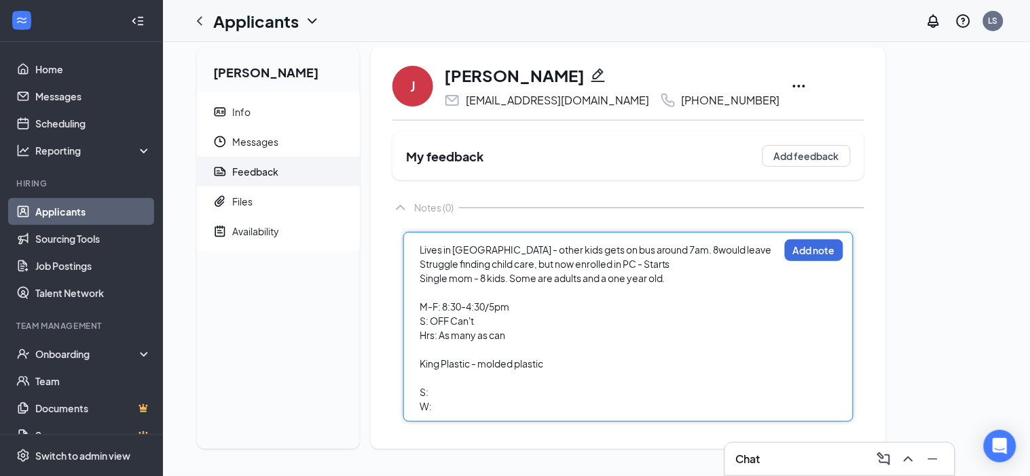
scroll to position [18, 0]
click at [451, 396] on div "S:" at bounding box center [598, 393] width 359 height 14
click at [687, 280] on div "Single mom - 8 kids. Some are adults and a one year old." at bounding box center [598, 278] width 359 height 14
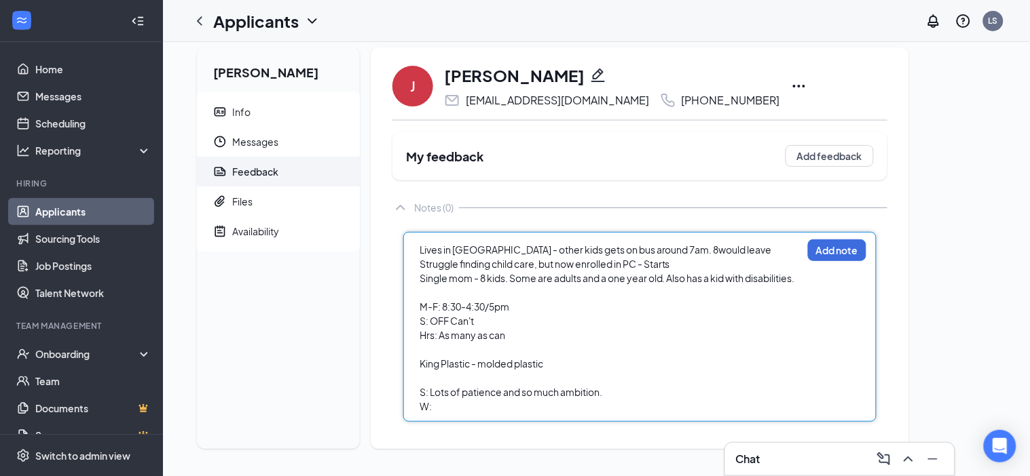
click at [489, 411] on div "W:" at bounding box center [610, 407] width 382 height 14
click at [683, 409] on div "W: Instead of asking for help, will still take on. Will allow" at bounding box center [610, 407] width 382 height 14
click at [421, 252] on span "Lives in [GEOGRAPHIC_DATA] - other kids gets on bus around 7am. 8would leave" at bounding box center [595, 250] width 352 height 12
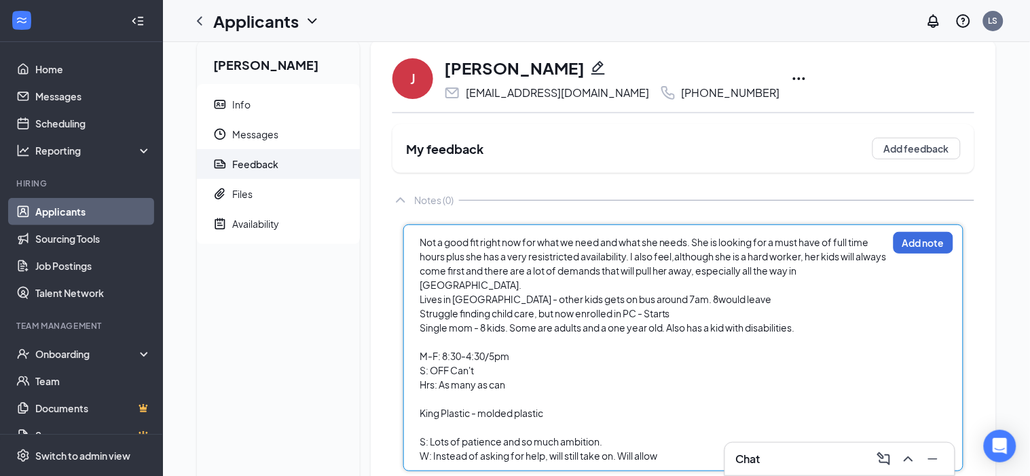
click at [679, 269] on span "Not a good fit right now for what we need and what she needs. She is looking fo…" at bounding box center [653, 263] width 468 height 55
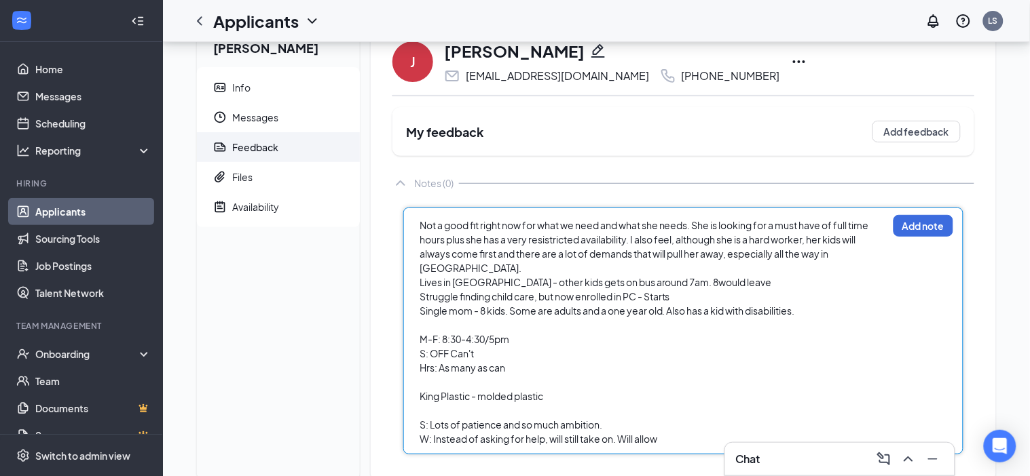
scroll to position [64, 0]
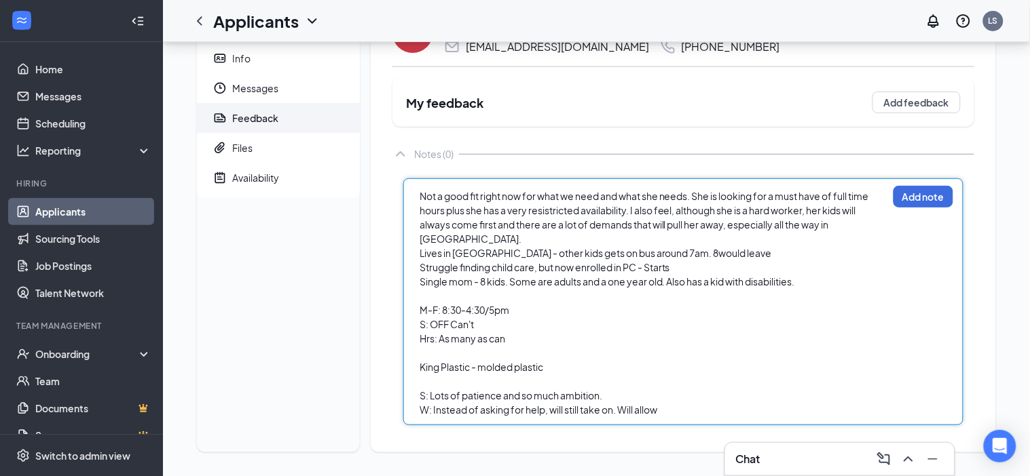
click at [423, 366] on span "King Plastic - molded plastic" at bounding box center [481, 367] width 124 height 12
click at [626, 360] on div "Previous exp: King Plastic - molded plastic" at bounding box center [653, 367] width 468 height 14
click at [624, 360] on div "Previous exp: King Plastic - molded plastic" at bounding box center [653, 367] width 468 height 14
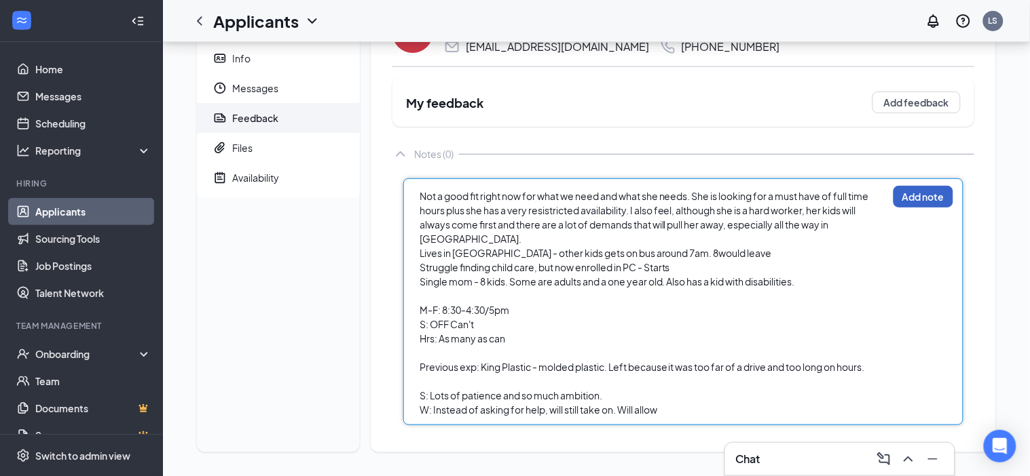
click at [921, 204] on button "Add note" at bounding box center [923, 197] width 60 height 22
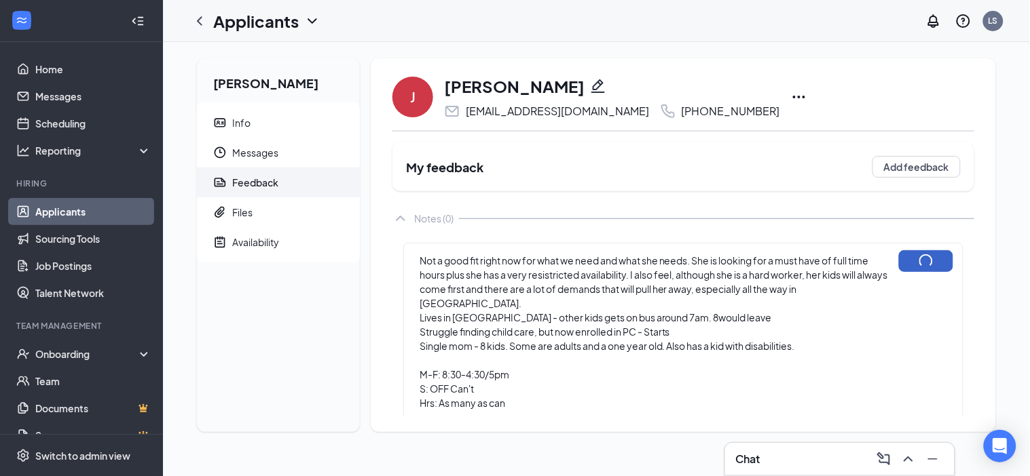
scroll to position [0, 0]
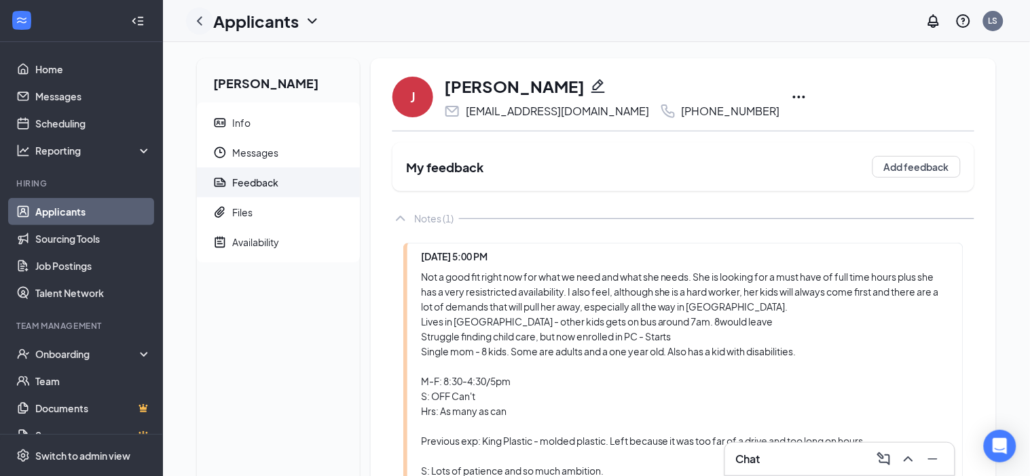
click at [206, 18] on icon "ChevronLeft" at bounding box center [199, 21] width 16 height 16
